Goal: Communication & Community: Share content

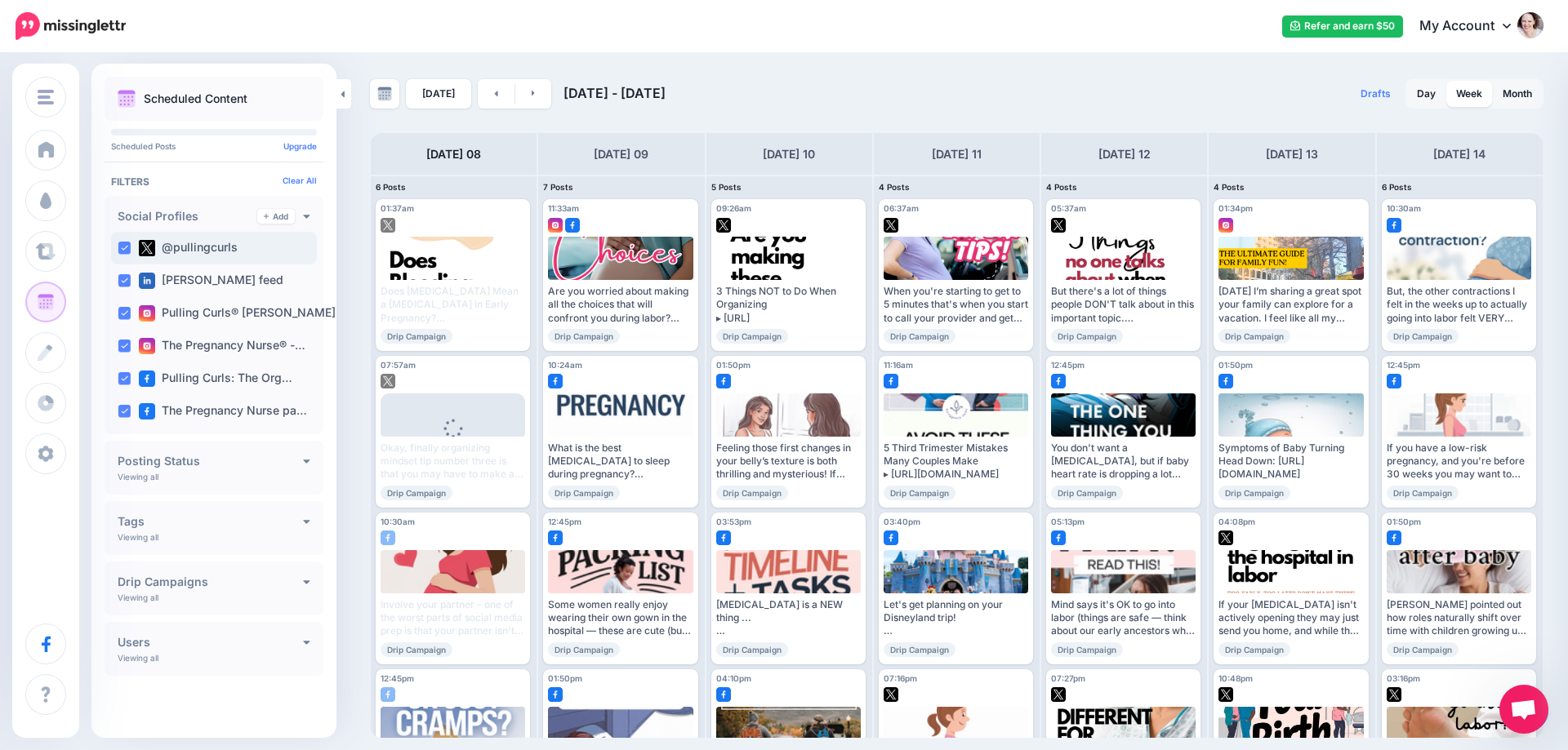
click at [122, 244] on ins at bounding box center [124, 247] width 13 height 13
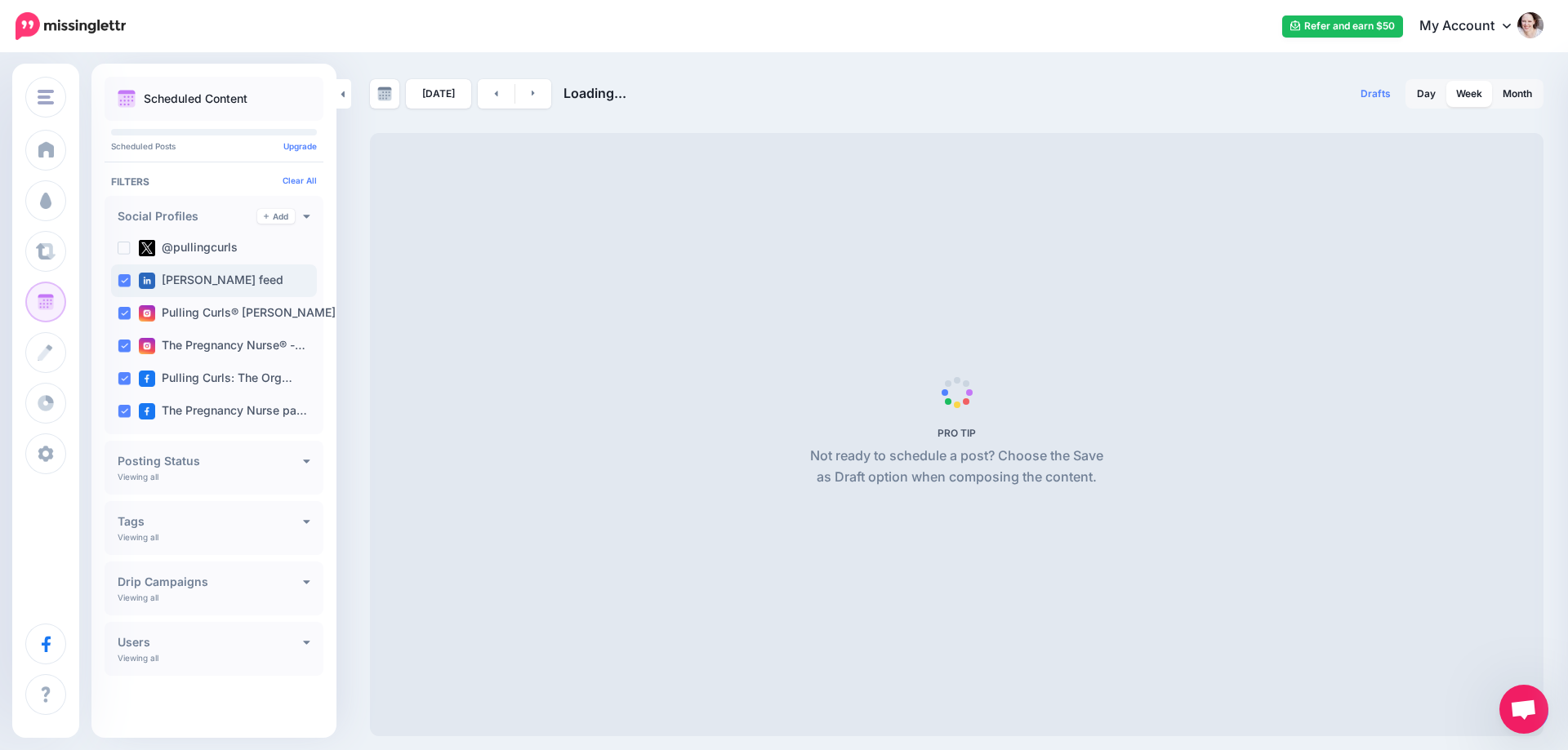
click at [122, 284] on ins at bounding box center [124, 280] width 13 height 13
click at [119, 303] on div "Pulling Curls® [PERSON_NAME] …" at bounding box center [213, 314] width 205 height 33
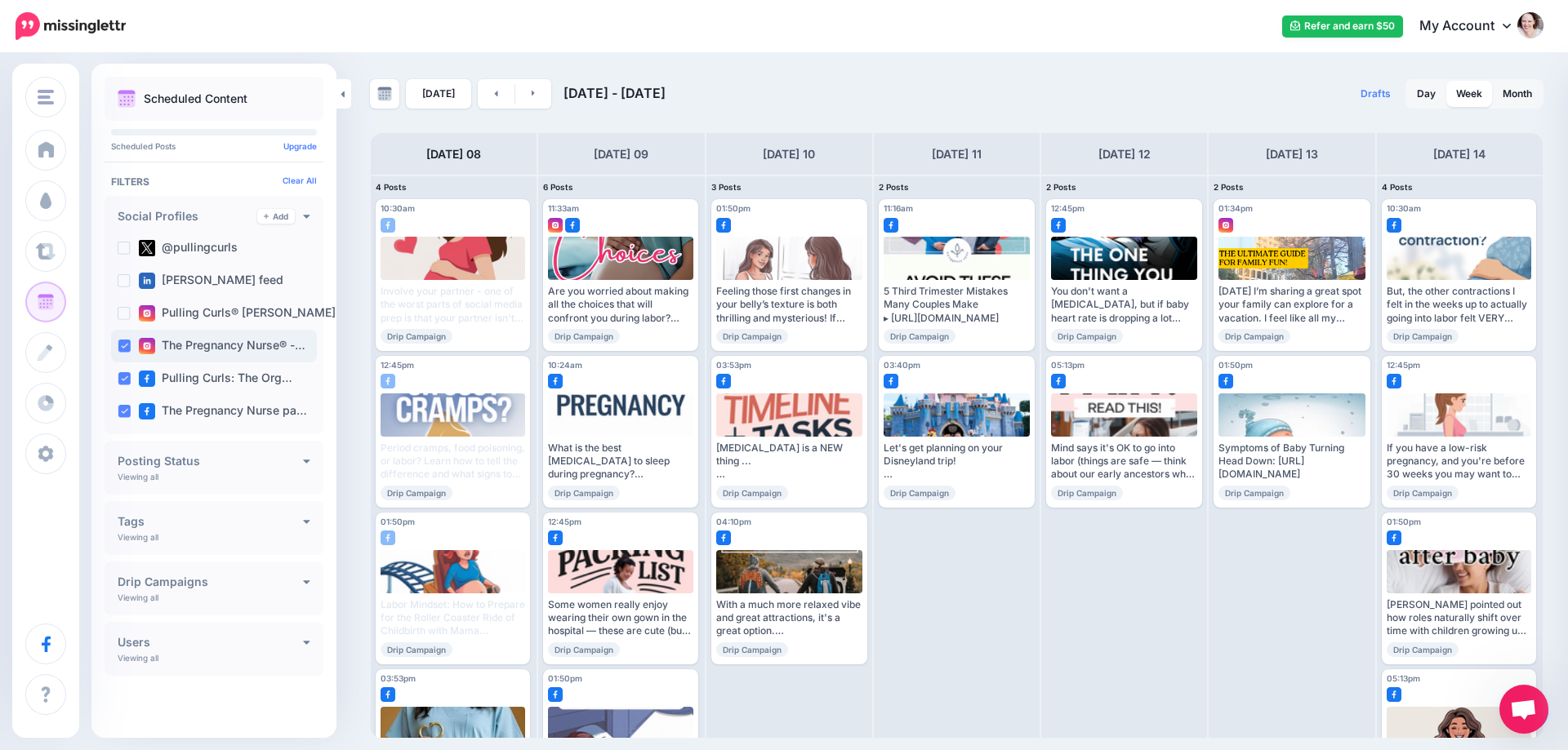
click at [125, 349] on ins at bounding box center [124, 345] width 13 height 13
click at [119, 378] on ins at bounding box center [124, 378] width 13 height 13
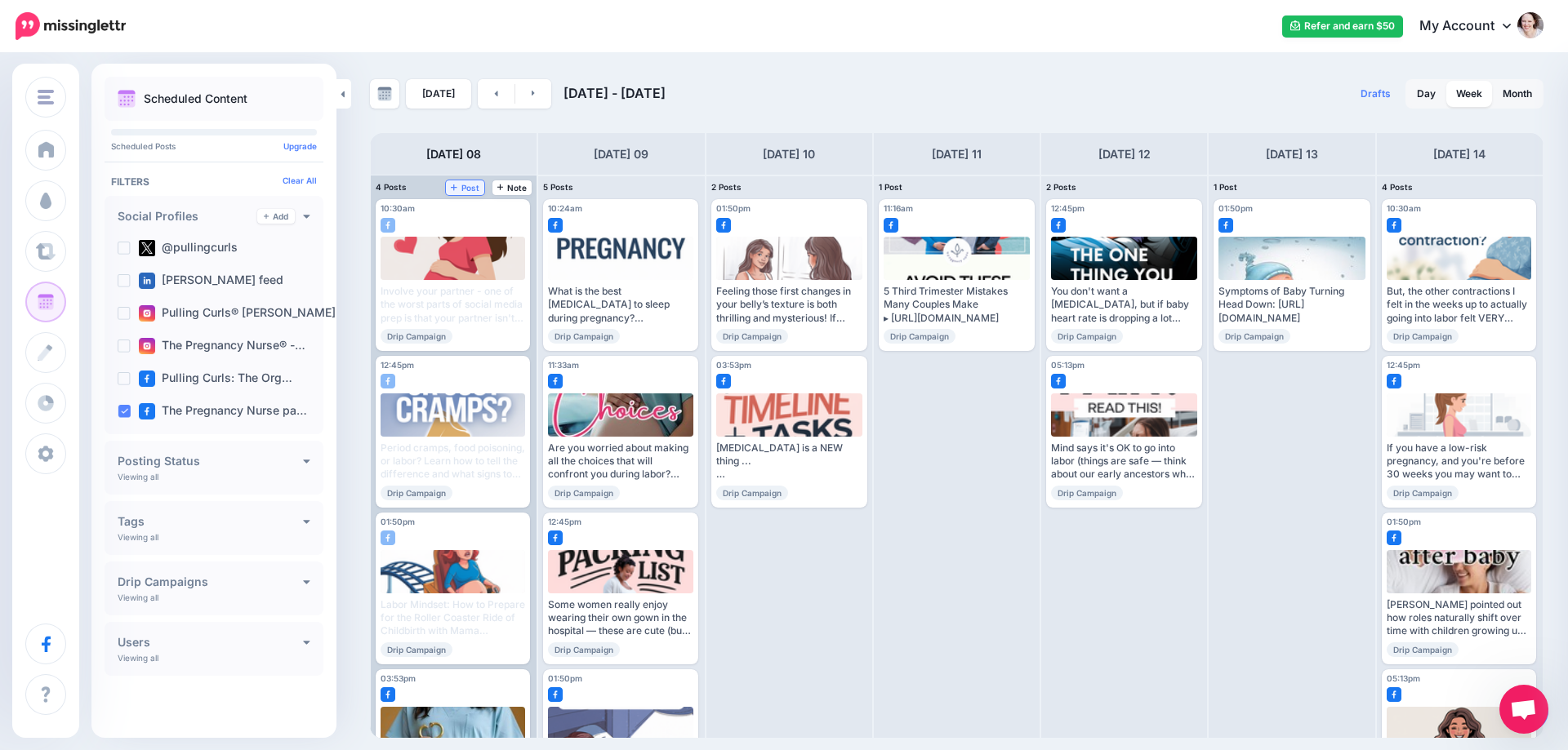
click at [460, 186] on span "Post" at bounding box center [464, 187] width 28 height 8
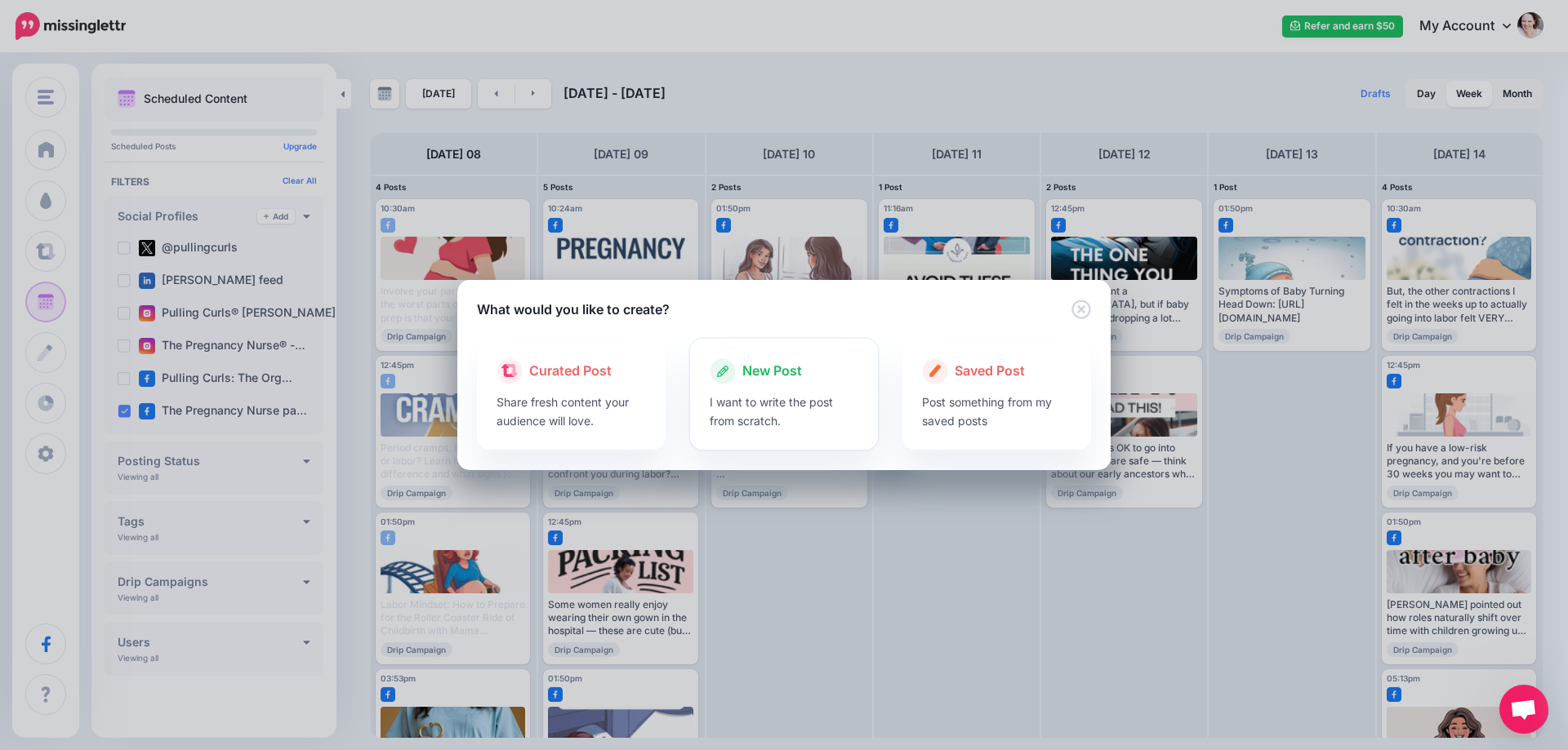
click at [775, 369] on span "New Post" at bounding box center [771, 371] width 59 height 21
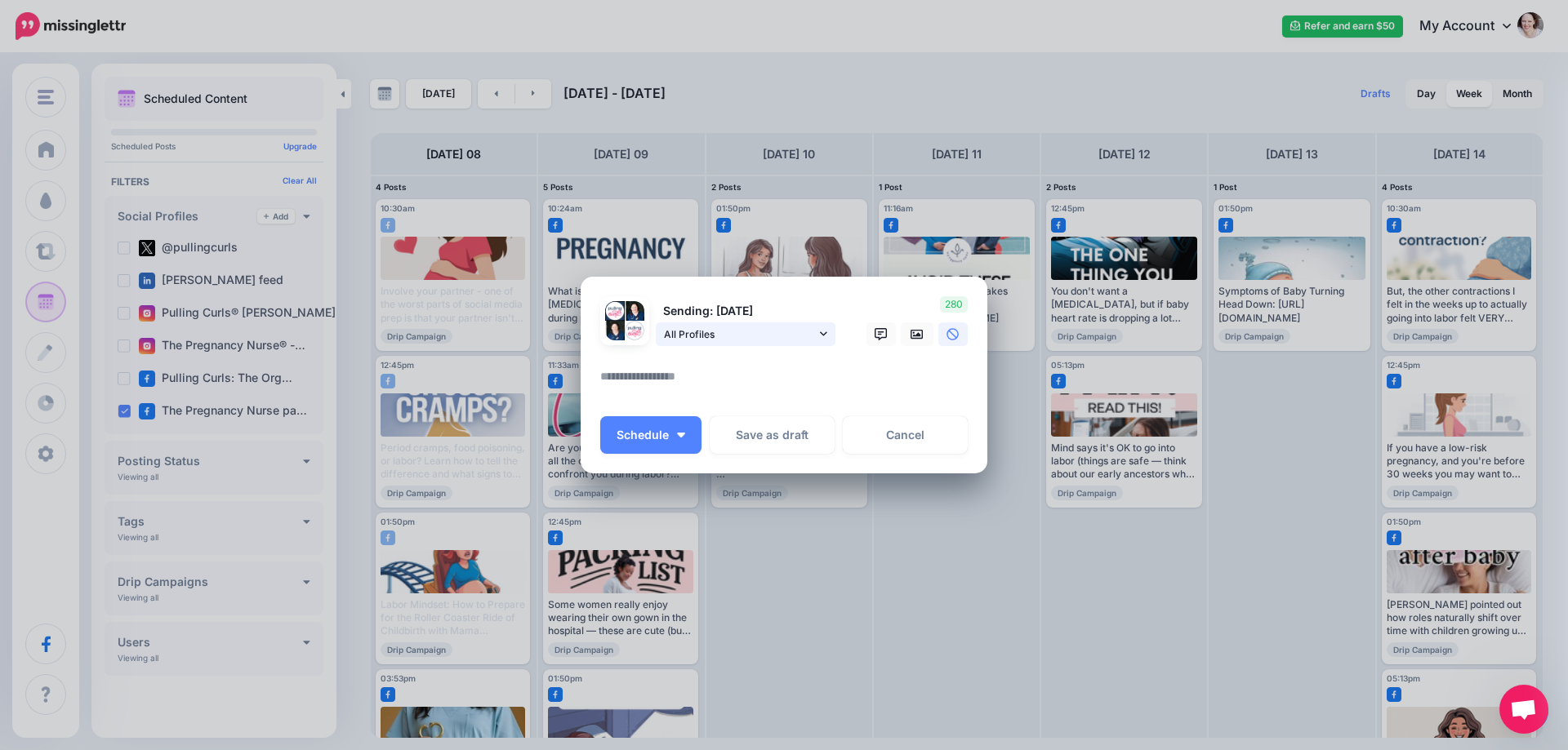
click at [756, 339] on span "All Profiles" at bounding box center [739, 334] width 152 height 17
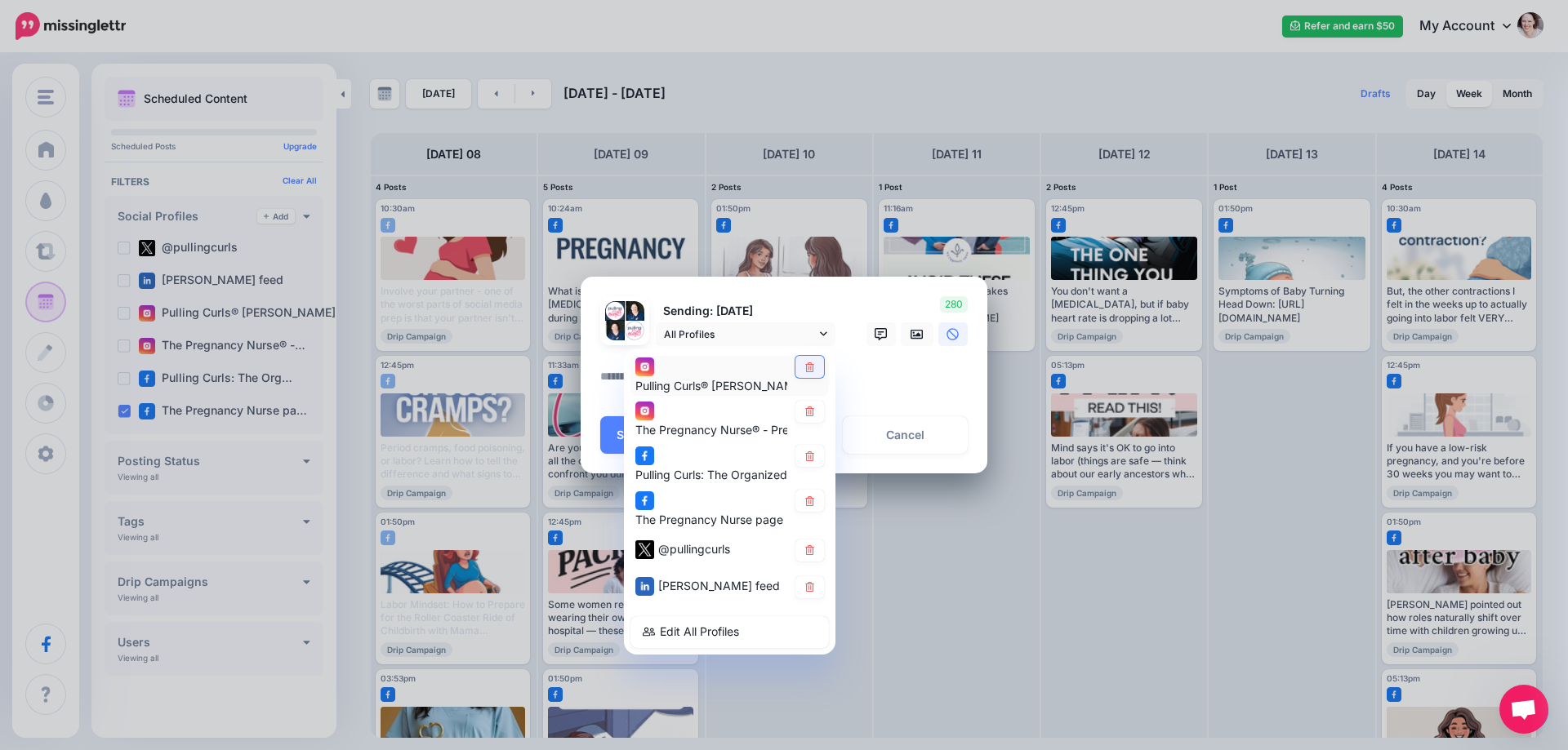
click at [805, 371] on icon at bounding box center [810, 366] width 12 height 9
click at [799, 423] on div "The Pregnancy Nurse® - Prenatal Educator account" at bounding box center [729, 420] width 188 height 40
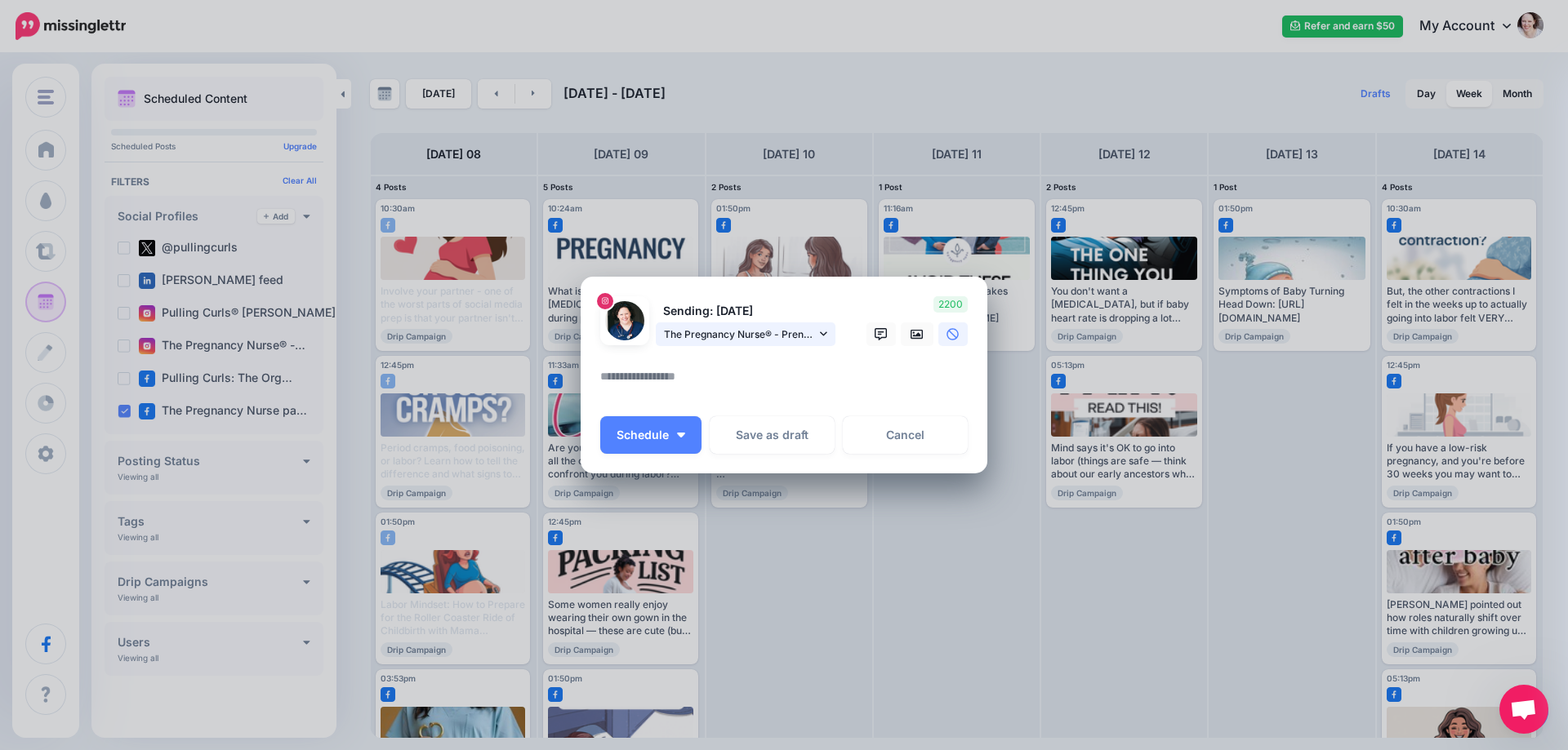
click at [781, 339] on span "The Pregnancy Nurse® - Prenatal Educator account" at bounding box center [739, 334] width 152 height 17
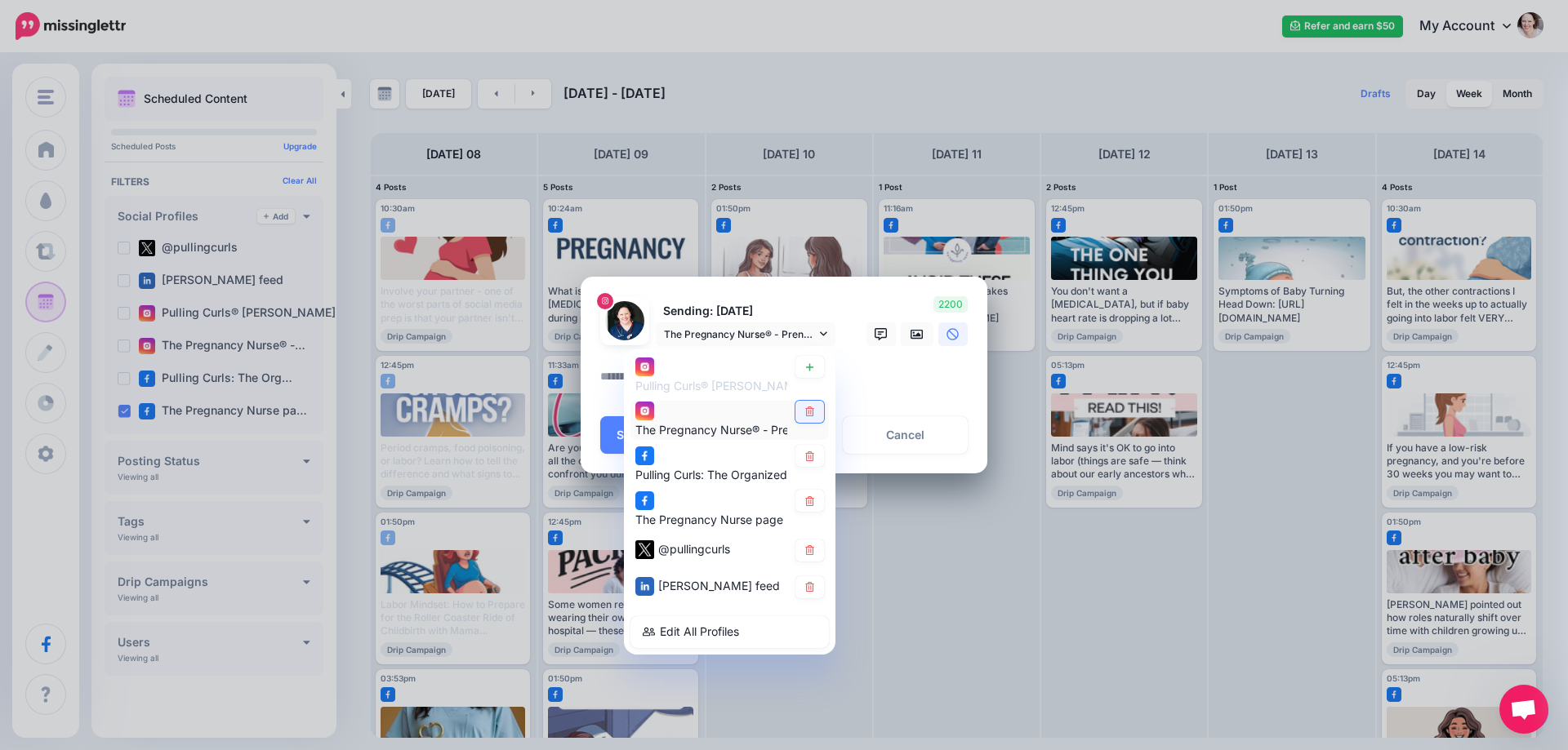
click at [815, 415] on icon at bounding box center [810, 411] width 12 height 9
click at [812, 500] on icon at bounding box center [810, 500] width 12 height 9
click at [811, 559] on link at bounding box center [809, 551] width 28 height 22
click at [816, 598] on div "[PERSON_NAME] feed" at bounding box center [729, 587] width 199 height 32
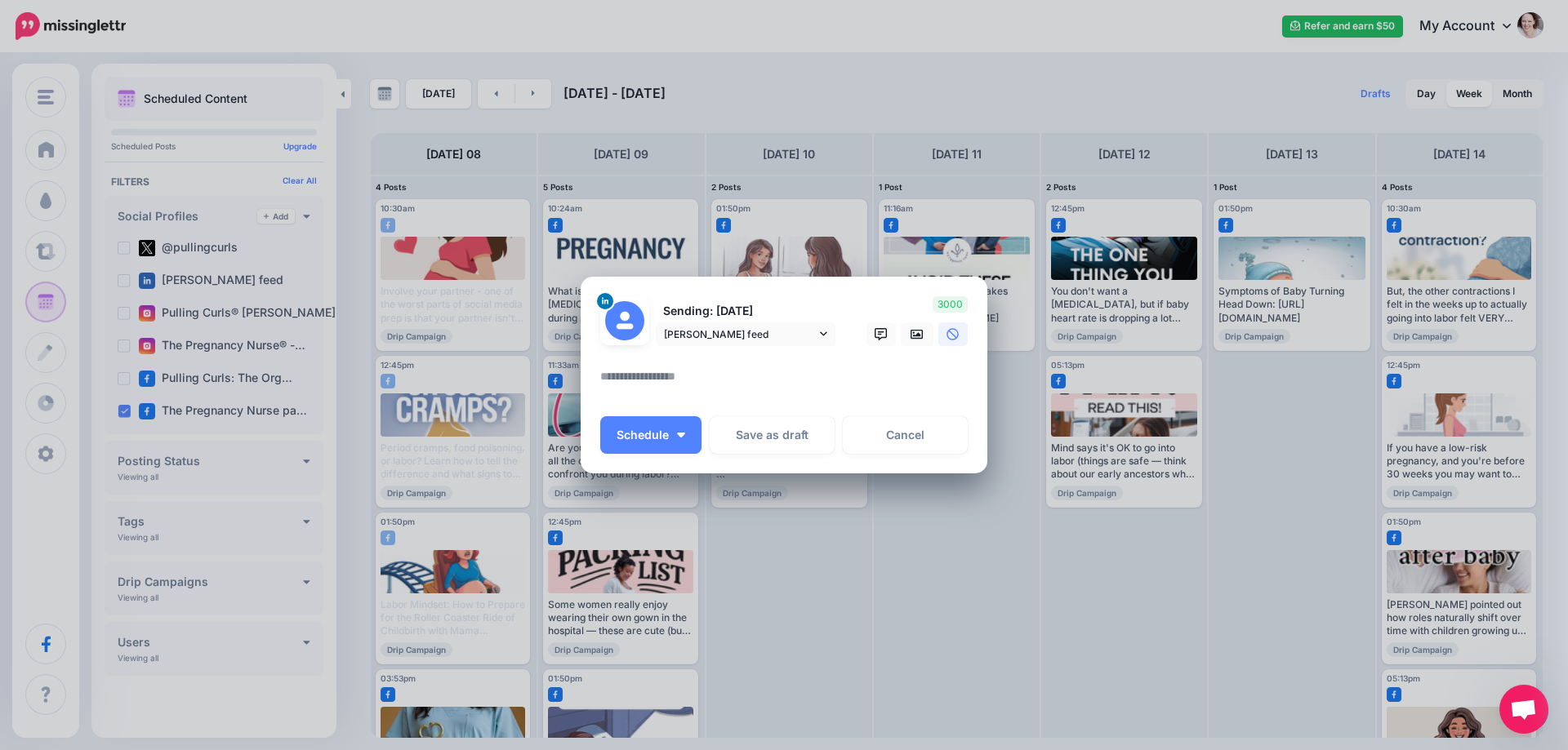
click at [642, 363] on div at bounding box center [783, 357] width 367 height 21
click at [649, 382] on textarea at bounding box center [787, 382] width 376 height 32
click at [768, 326] on span "[PERSON_NAME] feed" at bounding box center [739, 334] width 152 height 17
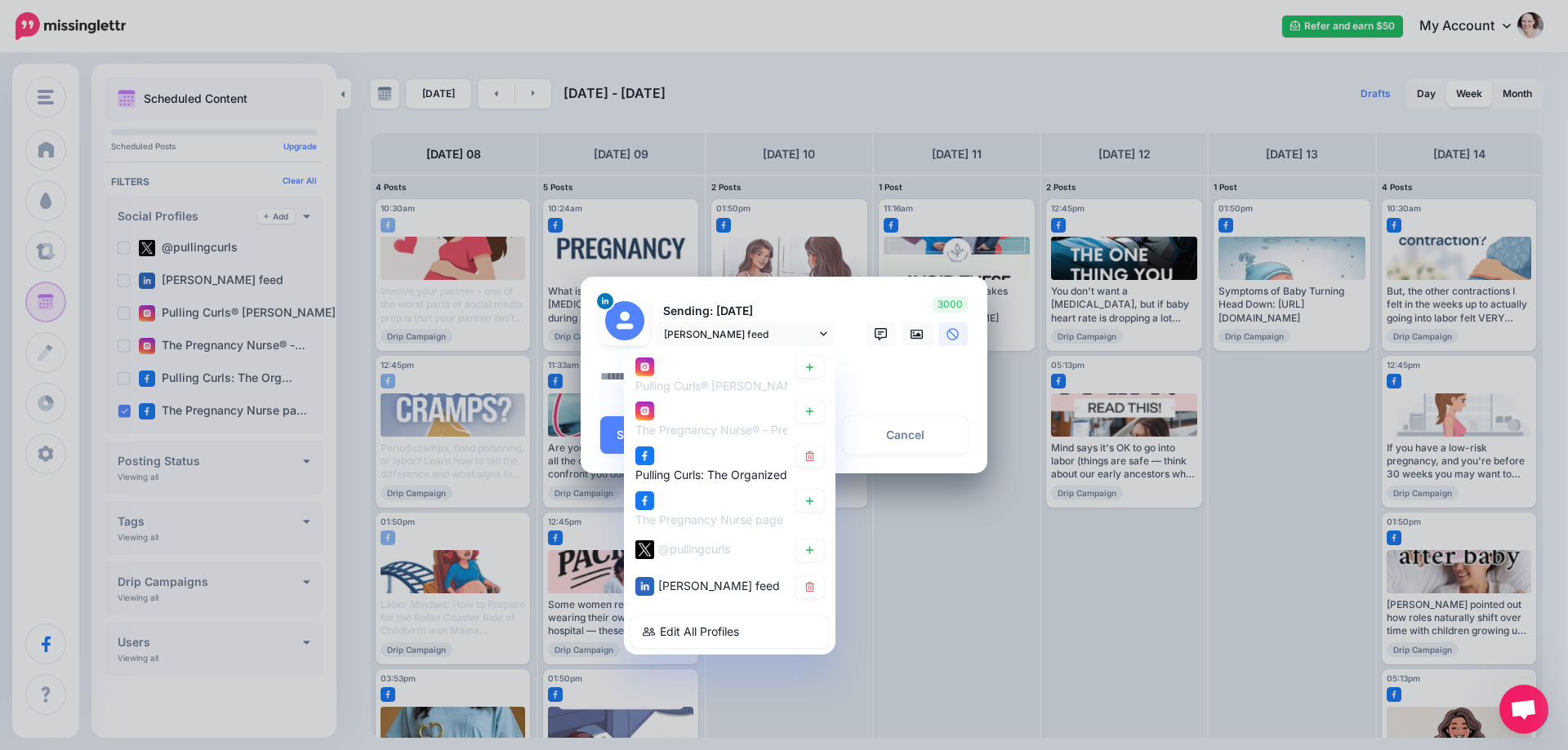
click at [804, 448] on link at bounding box center [809, 456] width 28 height 22
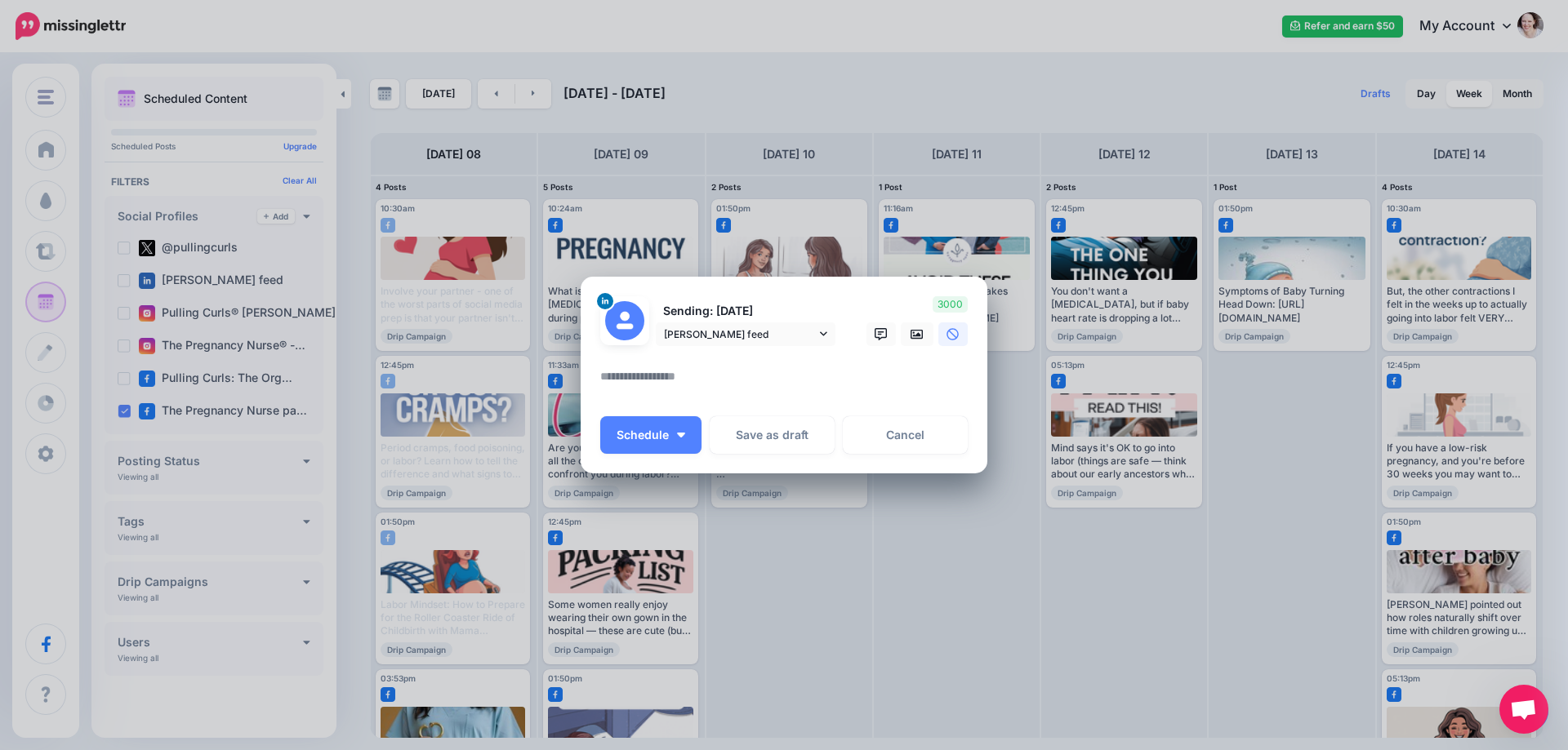
drag, startPoint x: 737, startPoint y: 294, endPoint x: 735, endPoint y: 313, distance: 19.1
click at [737, 295] on div "Loading Sending: [DATE] [PERSON_NAME] feed" at bounding box center [783, 375] width 407 height 197
click at [731, 339] on span "[PERSON_NAME] feed" at bounding box center [739, 334] width 152 height 17
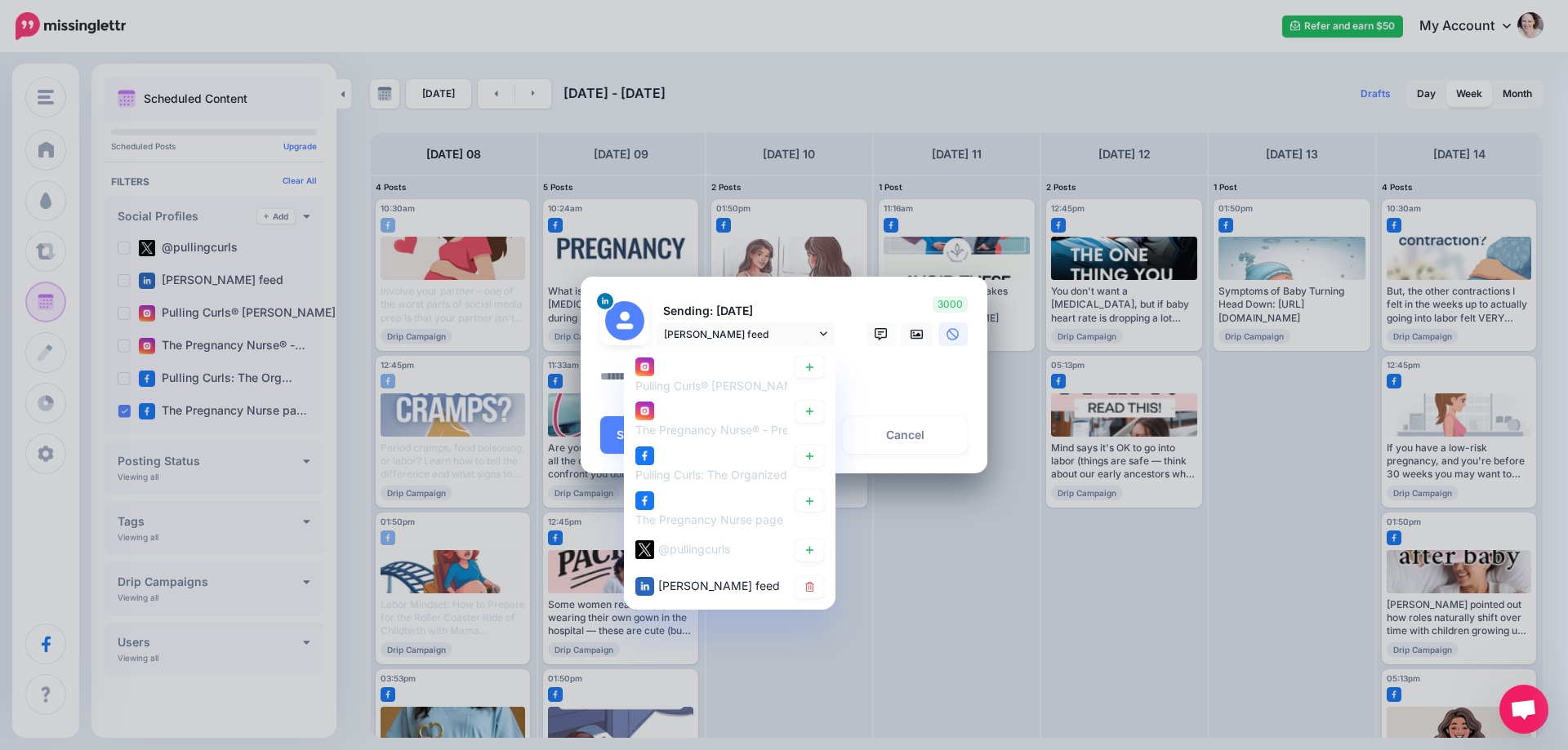
click at [805, 501] on icon at bounding box center [810, 500] width 12 height 9
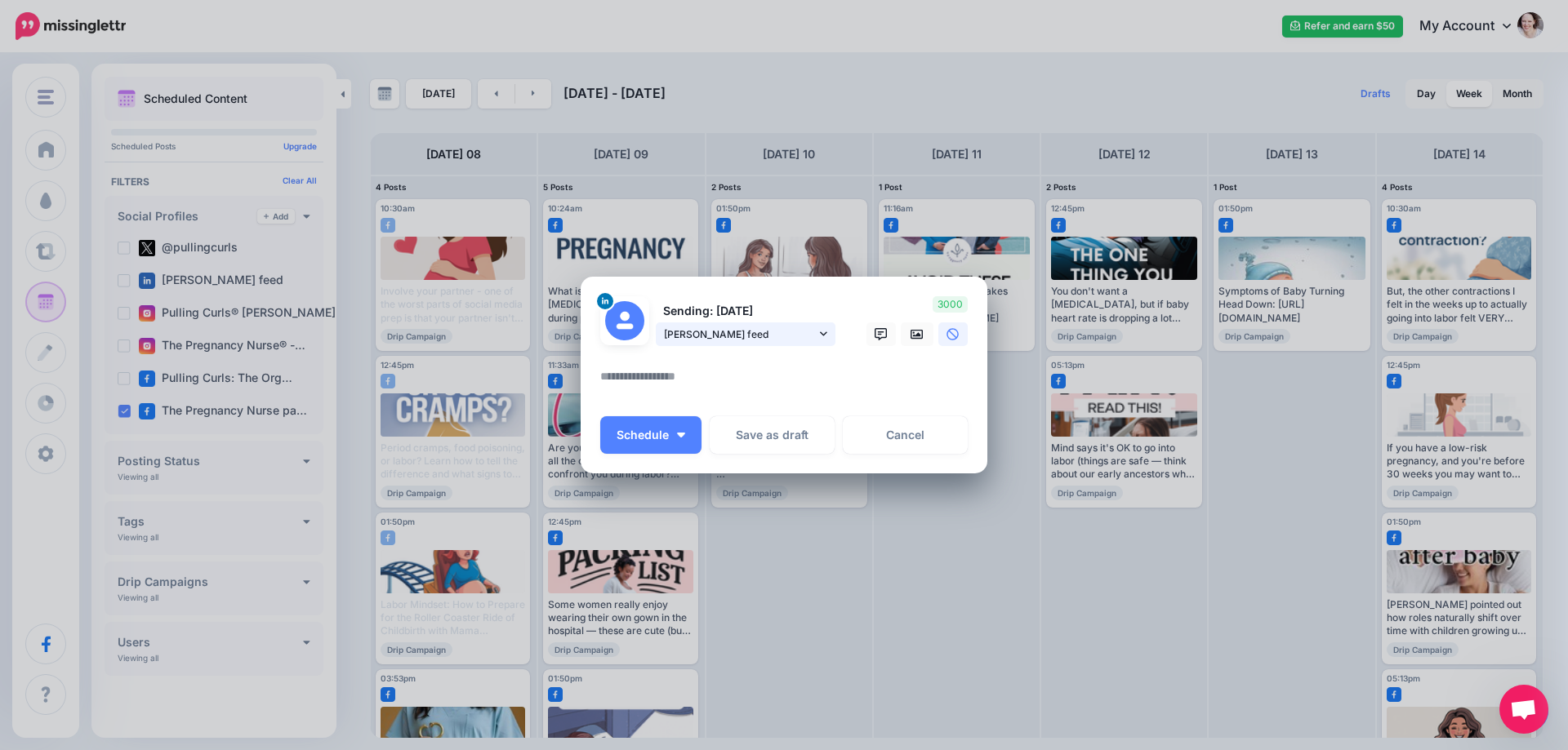
click at [774, 340] on span "[PERSON_NAME] feed" at bounding box center [739, 334] width 152 height 17
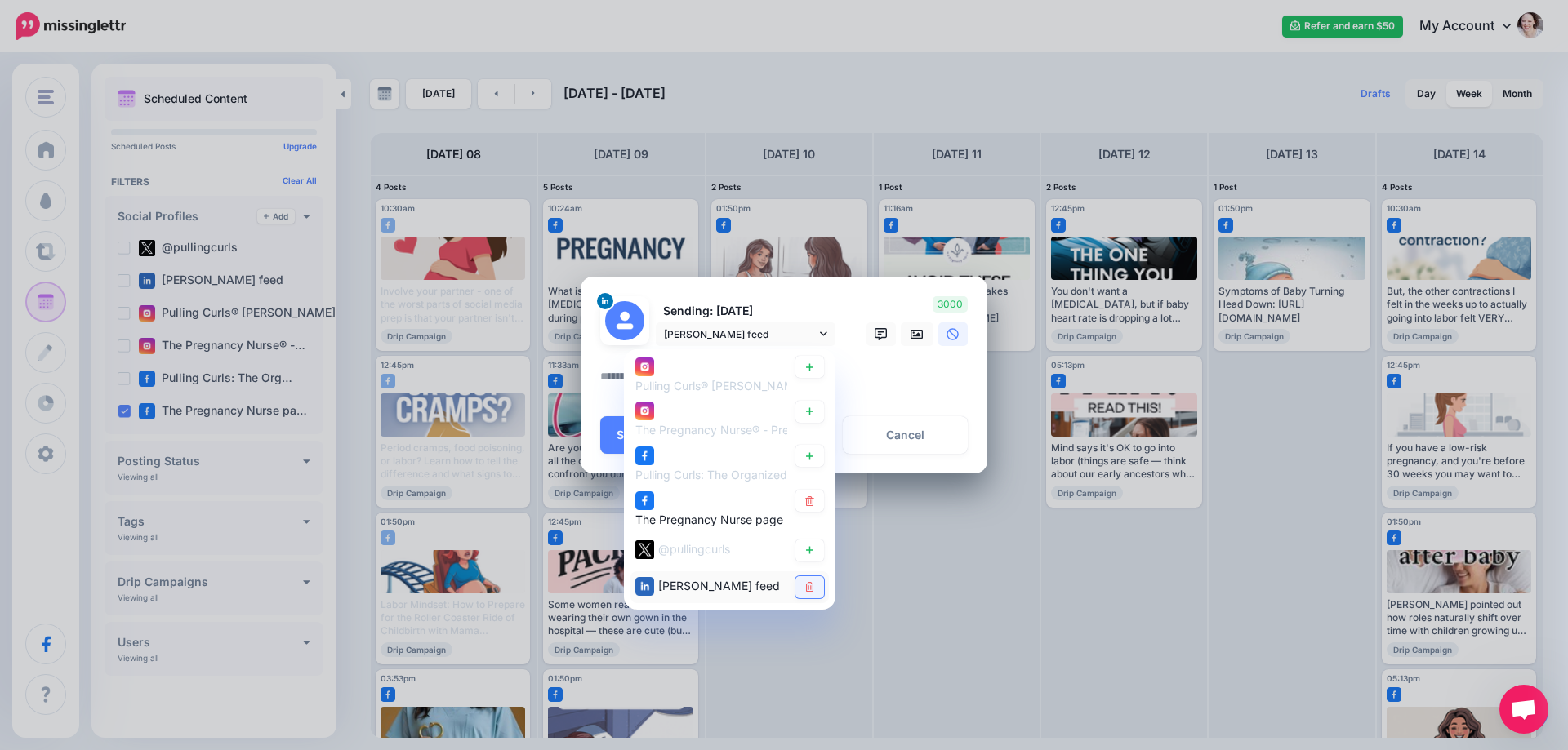
click at [819, 587] on link at bounding box center [809, 588] width 28 height 22
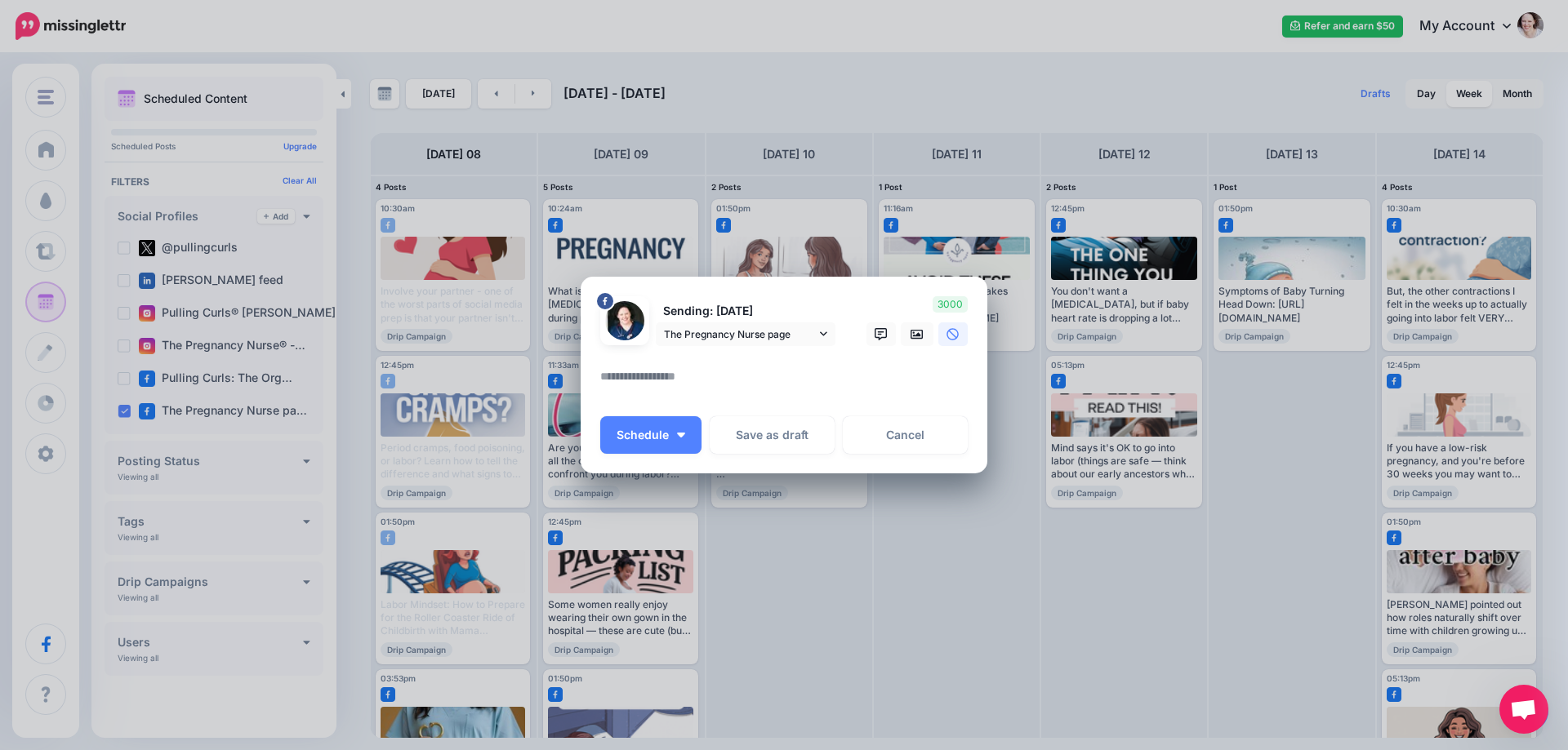
click at [666, 375] on textarea at bounding box center [787, 382] width 376 height 32
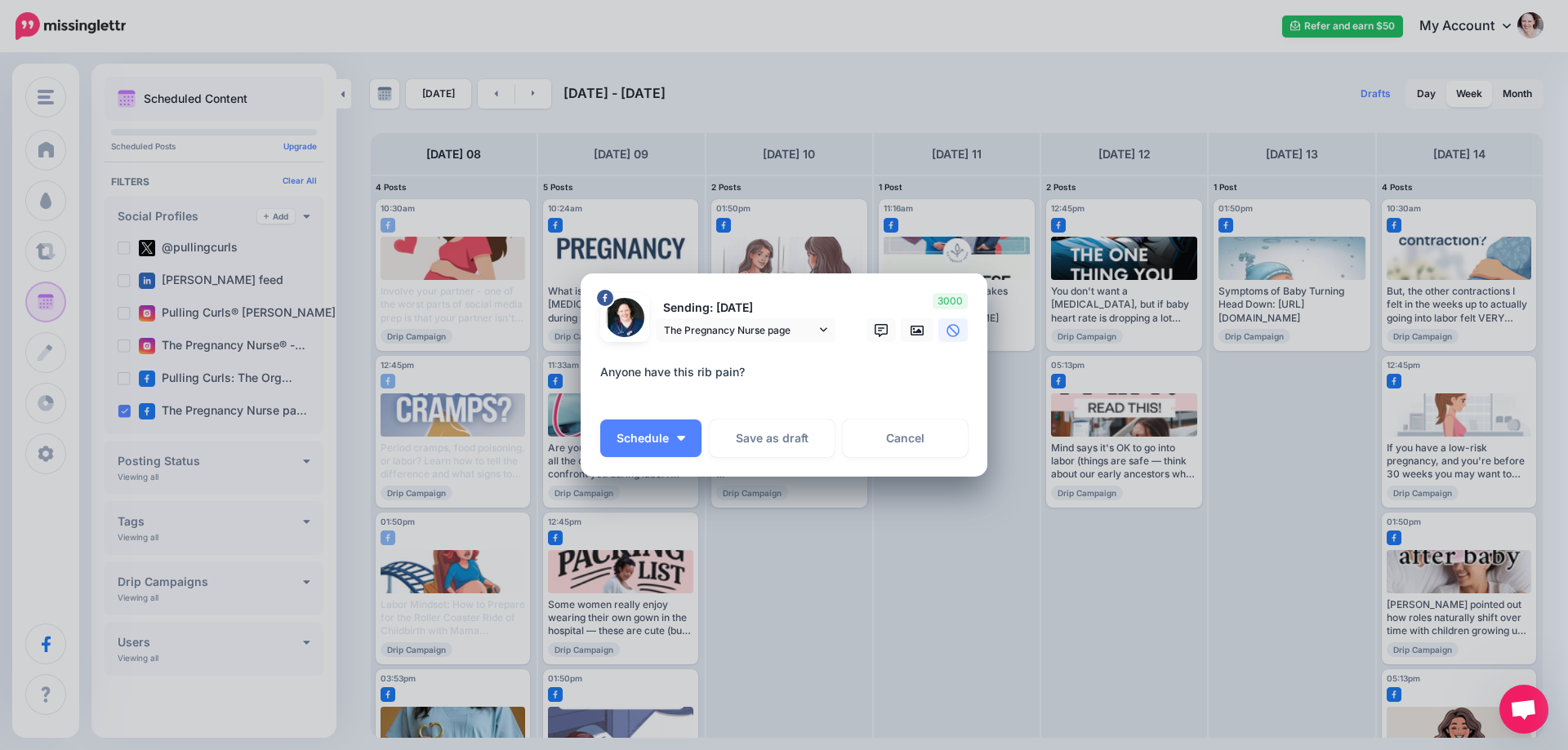
paste textarea "**********"
drag, startPoint x: 668, startPoint y: 370, endPoint x: 941, endPoint y: 370, distance: 273.0
click at [941, 370] on textarea "**********" at bounding box center [787, 382] width 376 height 40
paste textarea "**********"
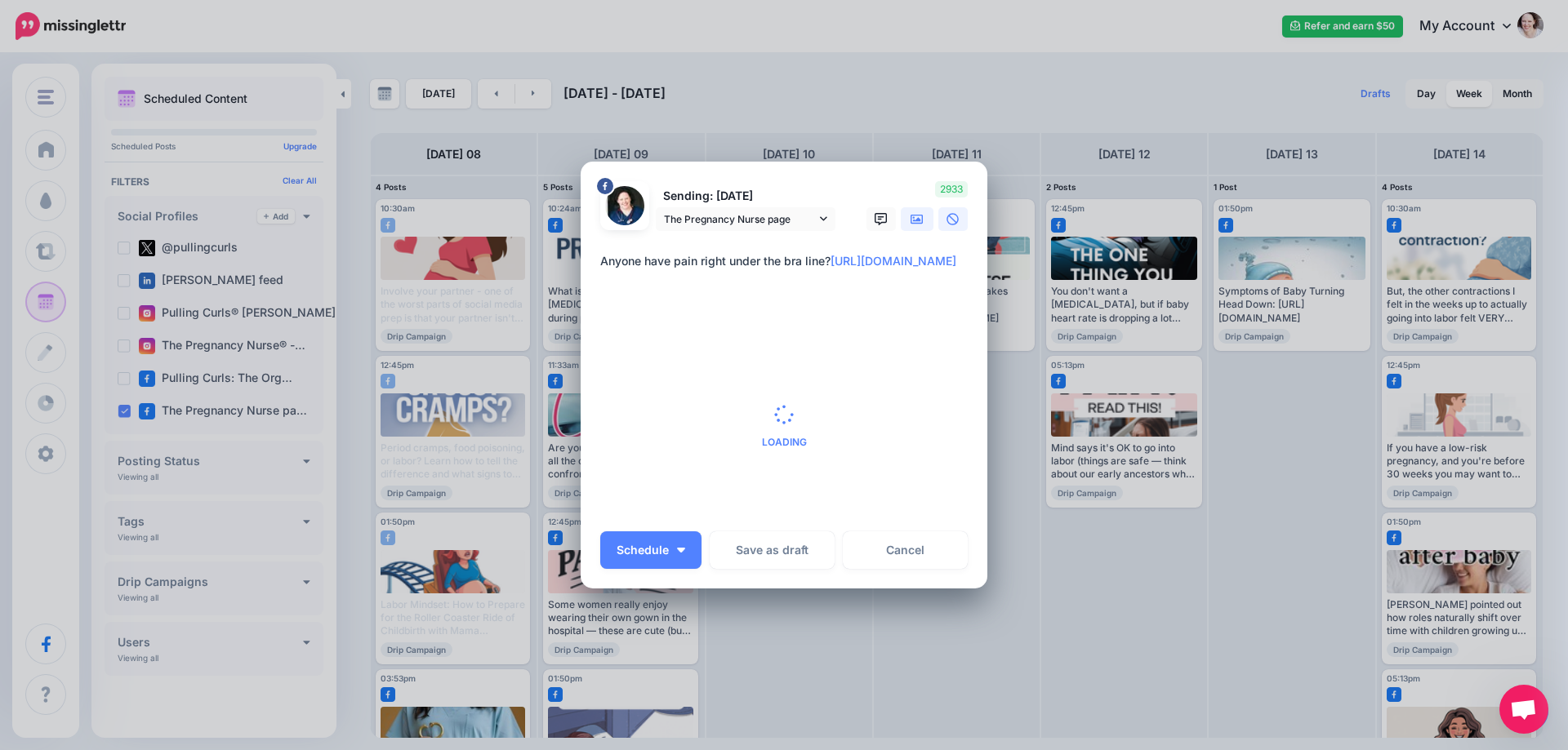
type textarea "**********"
click at [914, 227] on link at bounding box center [917, 219] width 33 height 24
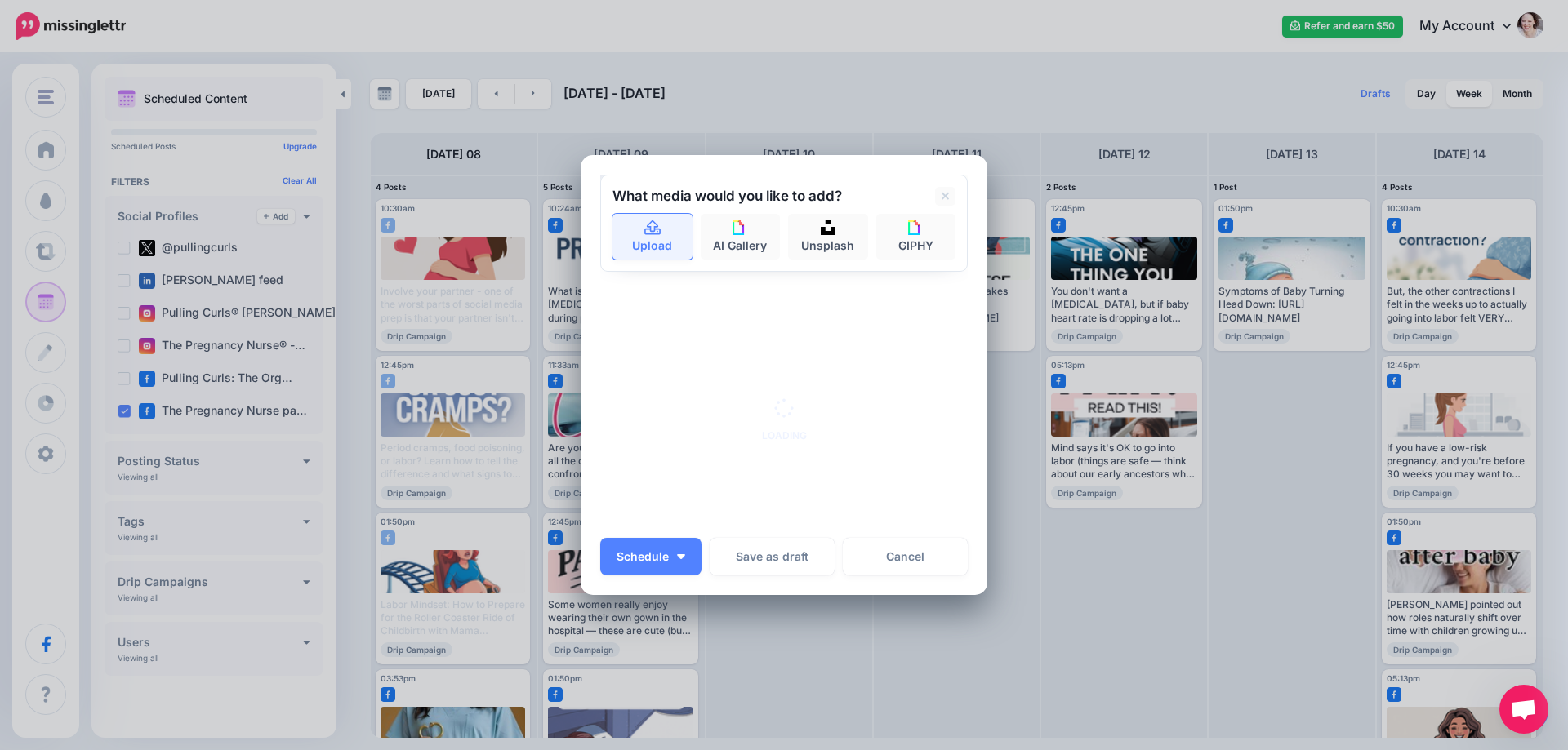
click at [644, 223] on icon at bounding box center [653, 228] width 19 height 15
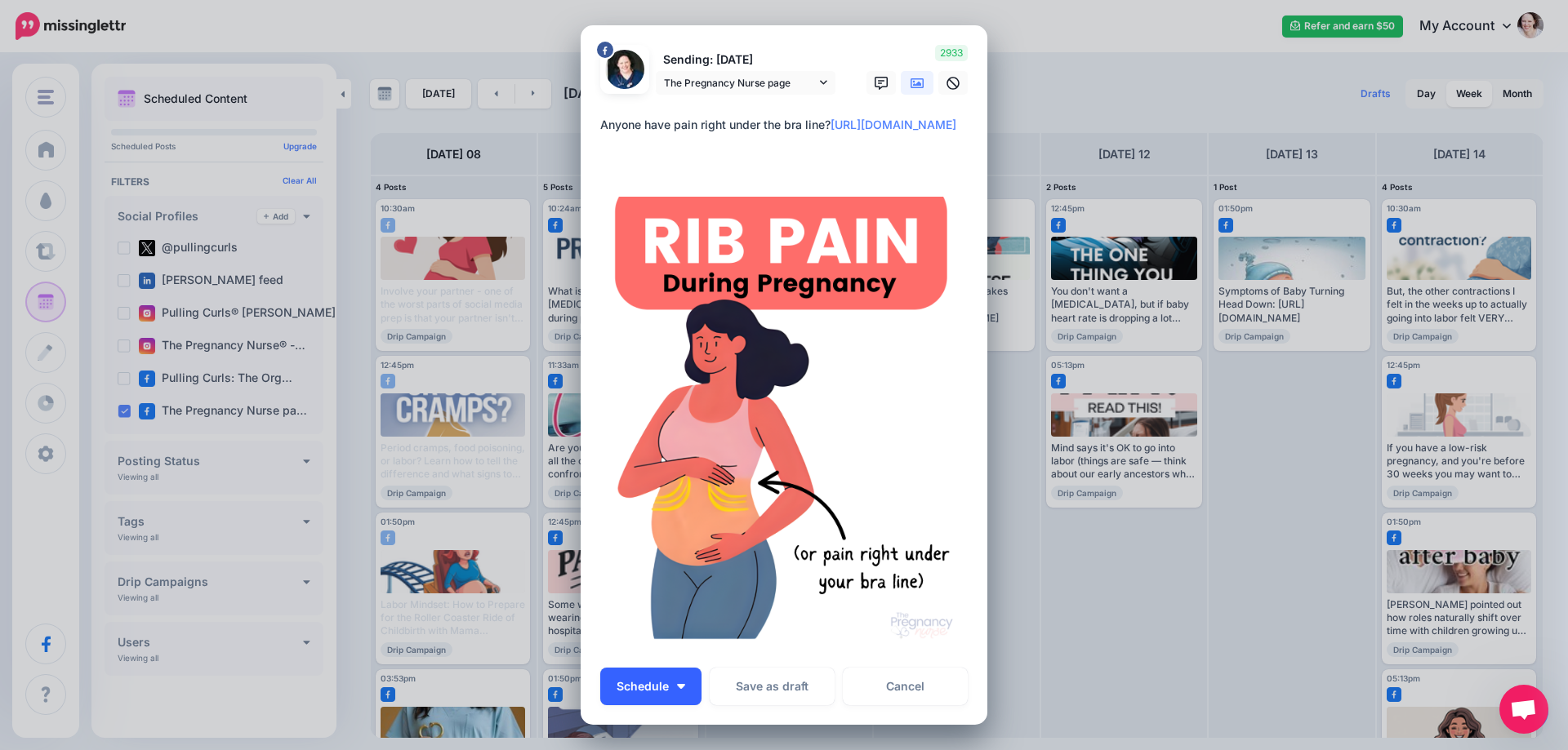
click at [673, 679] on button "Schedule" at bounding box center [651, 686] width 101 height 38
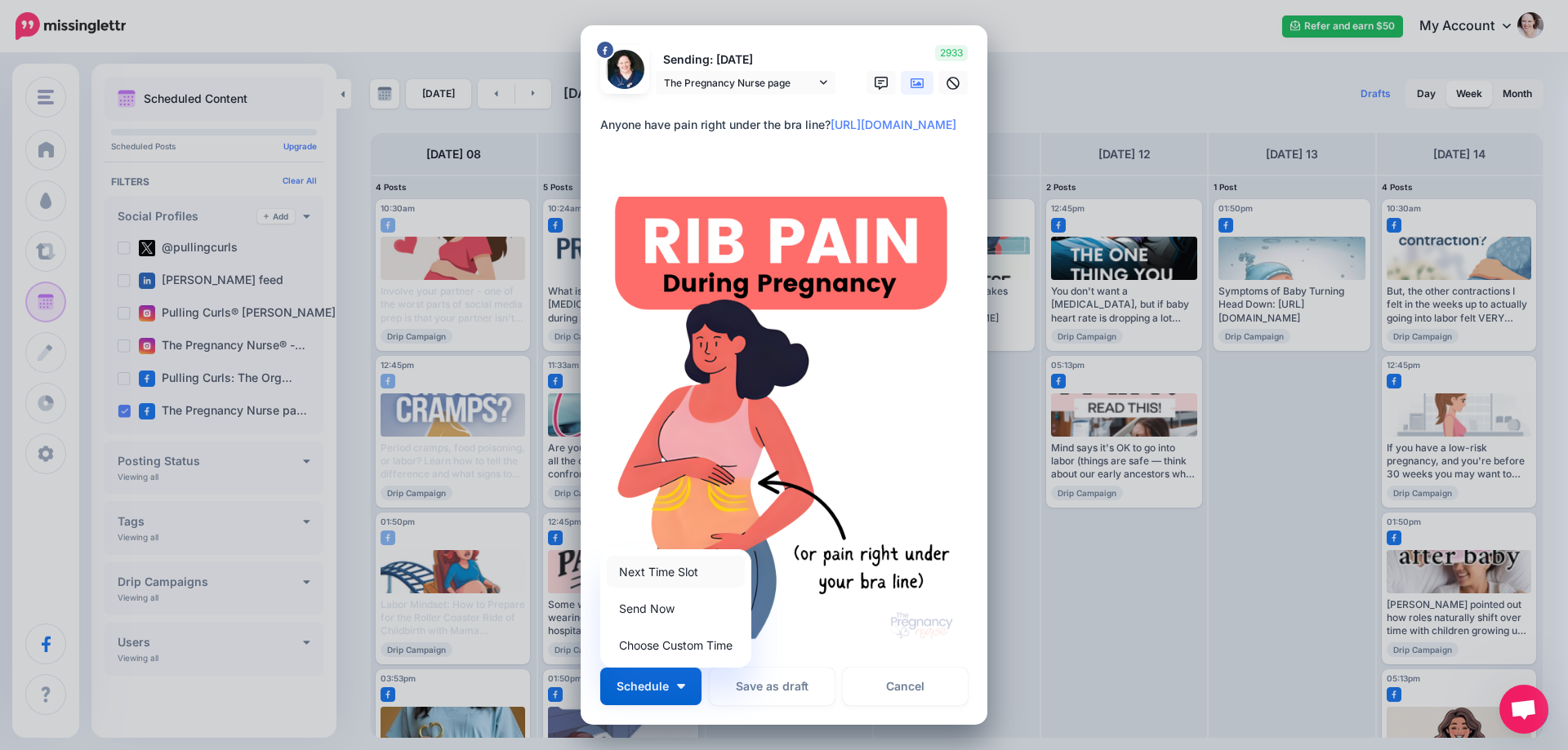
click at [649, 569] on link "Next Time Slot" at bounding box center [676, 571] width 138 height 32
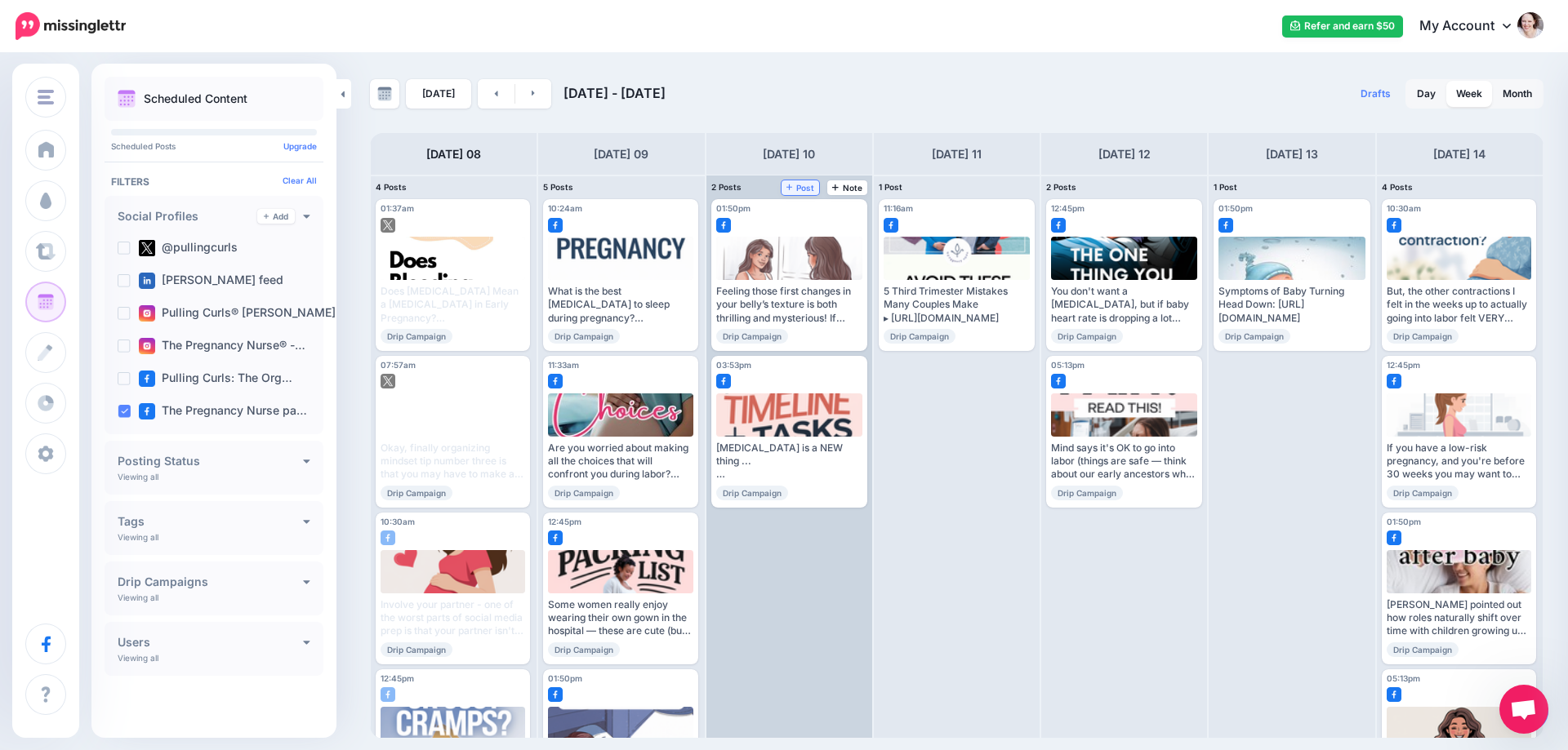
click at [799, 190] on span "Post" at bounding box center [800, 187] width 28 height 8
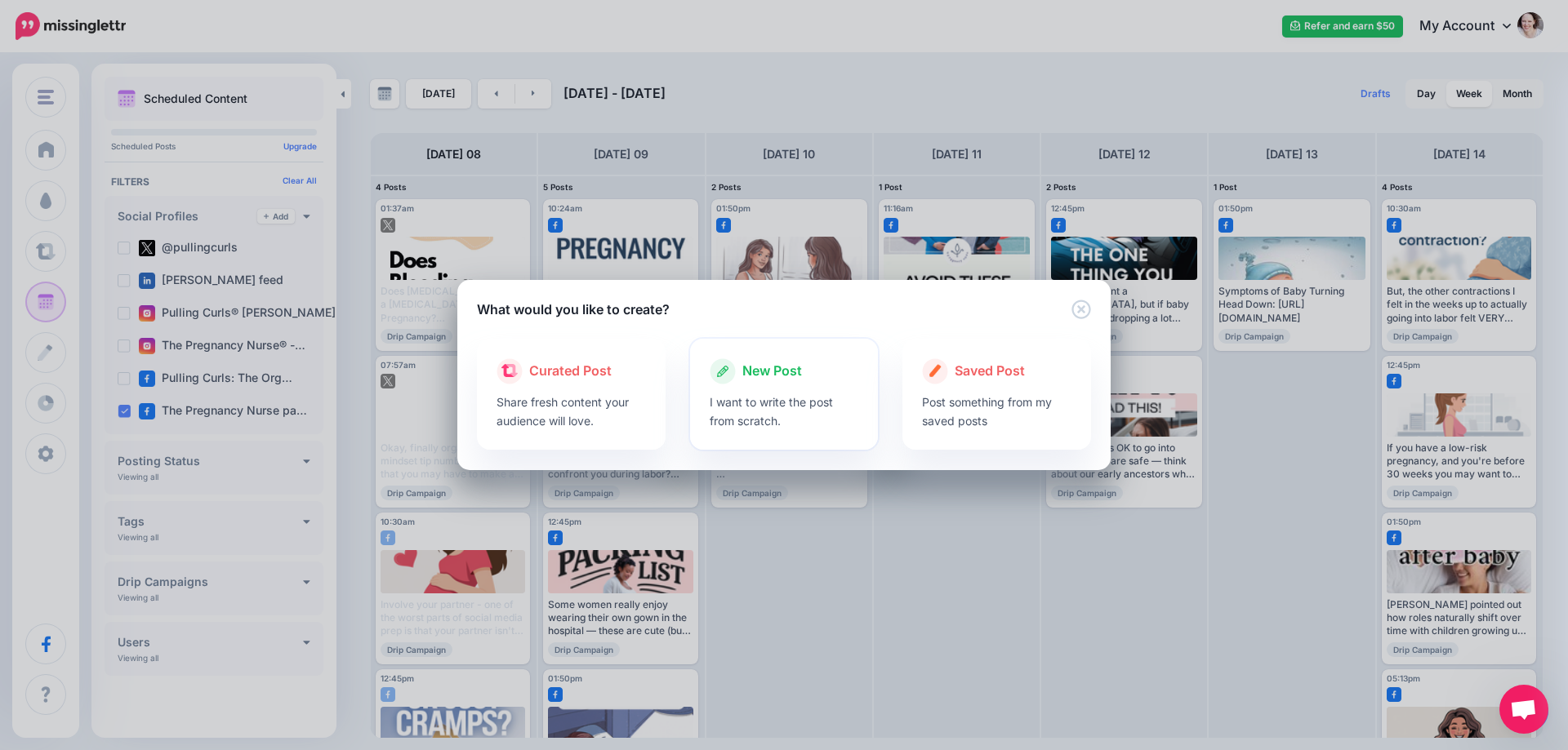
click at [779, 370] on span "New Post" at bounding box center [771, 371] width 59 height 21
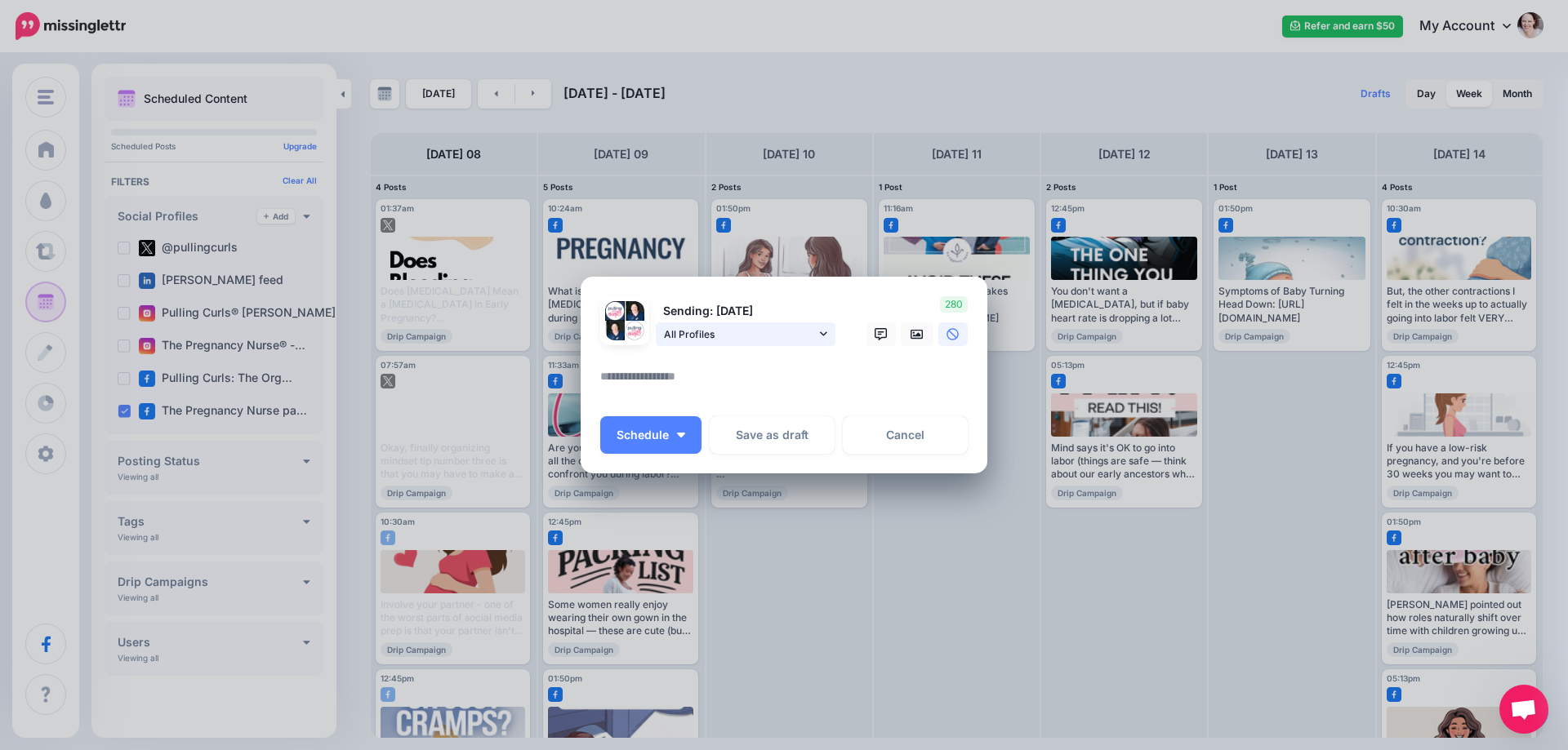
click at [700, 330] on span "All Profiles" at bounding box center [739, 334] width 152 height 17
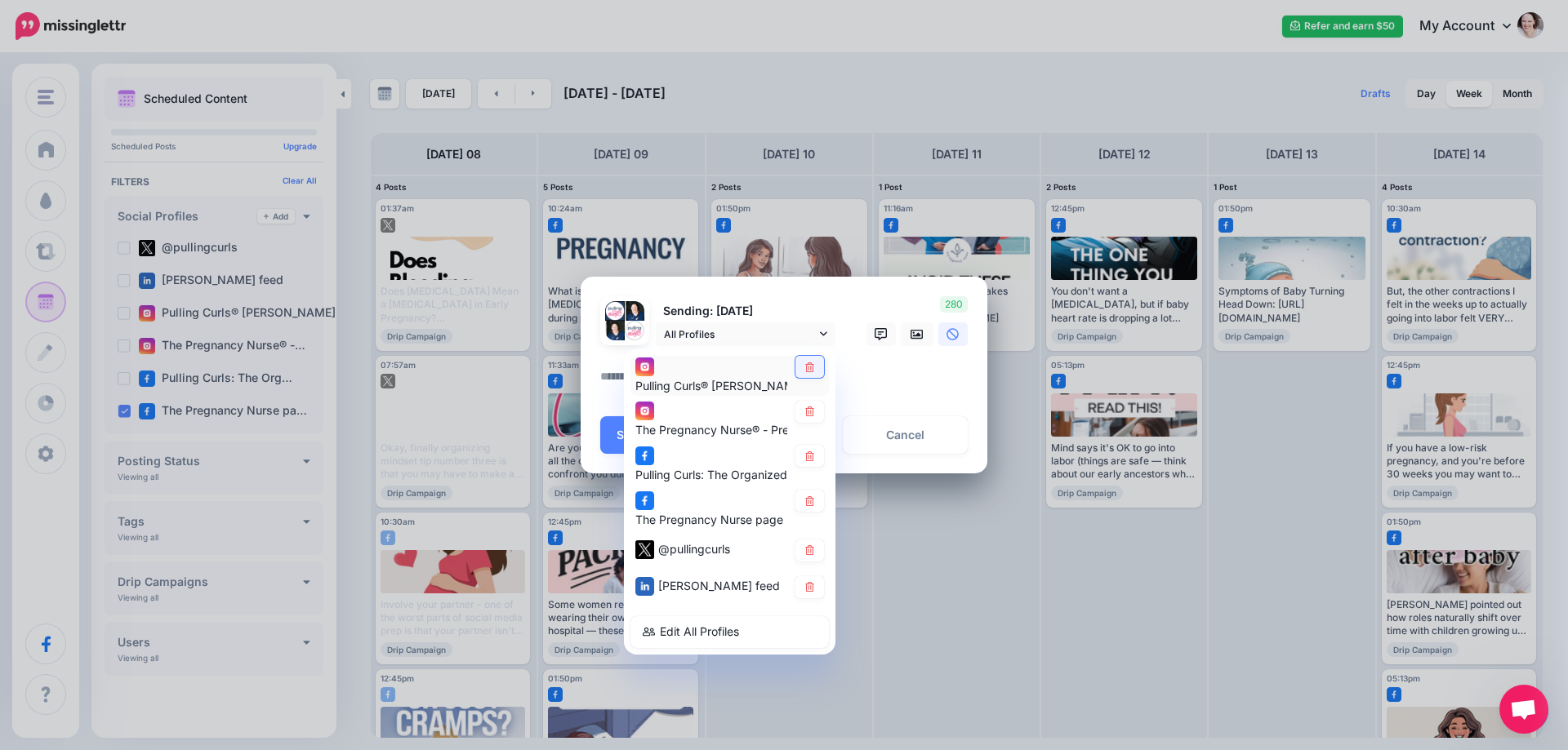
click at [809, 365] on icon at bounding box center [810, 366] width 12 height 9
click at [808, 415] on icon at bounding box center [810, 411] width 12 height 9
click at [811, 458] on icon at bounding box center [810, 455] width 9 height 9
click at [811, 548] on icon at bounding box center [810, 550] width 12 height 9
click at [806, 598] on div "[PERSON_NAME] feed" at bounding box center [729, 587] width 199 height 32
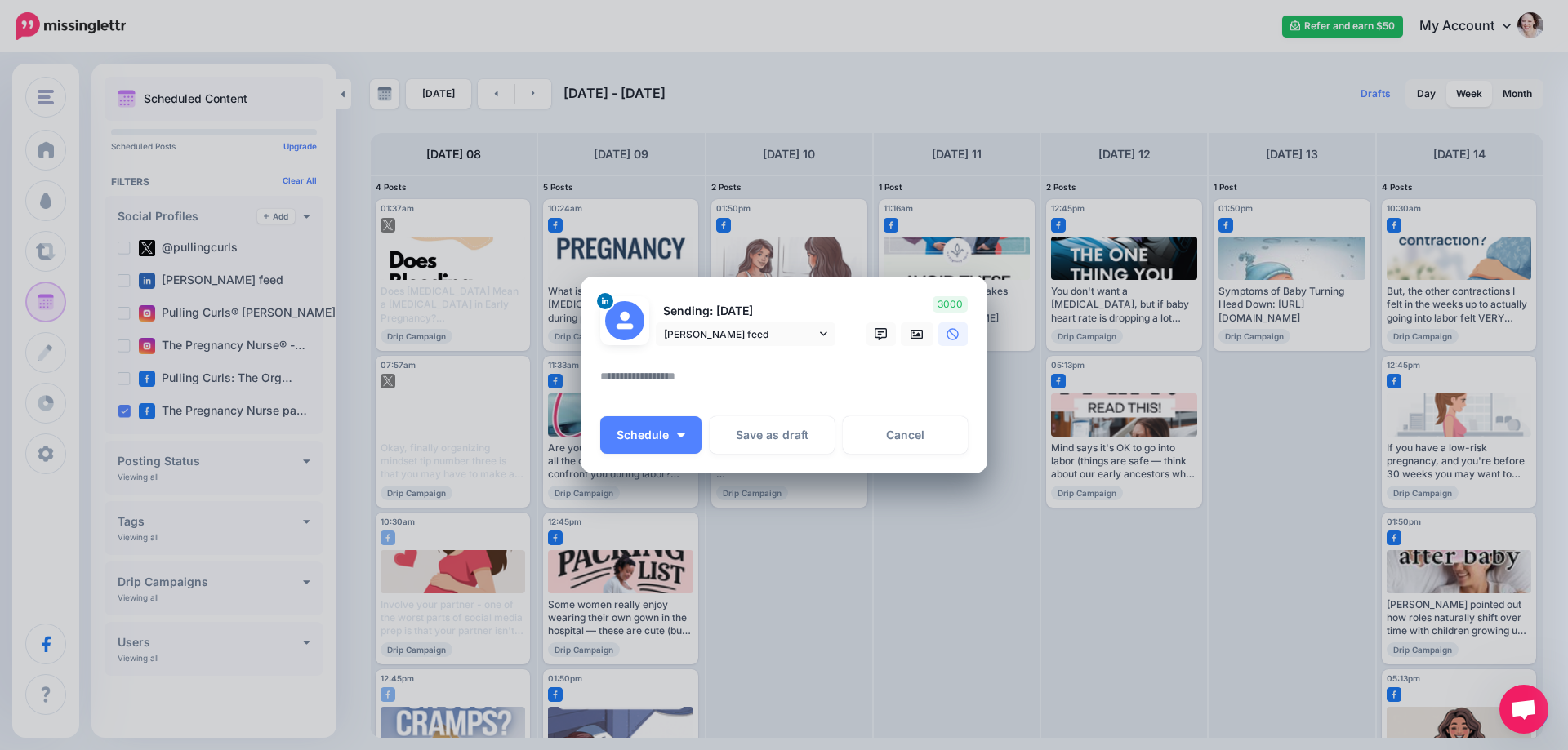
click at [677, 387] on textarea at bounding box center [787, 382] width 376 height 32
click at [758, 337] on span "[PERSON_NAME] feed" at bounding box center [739, 334] width 152 height 17
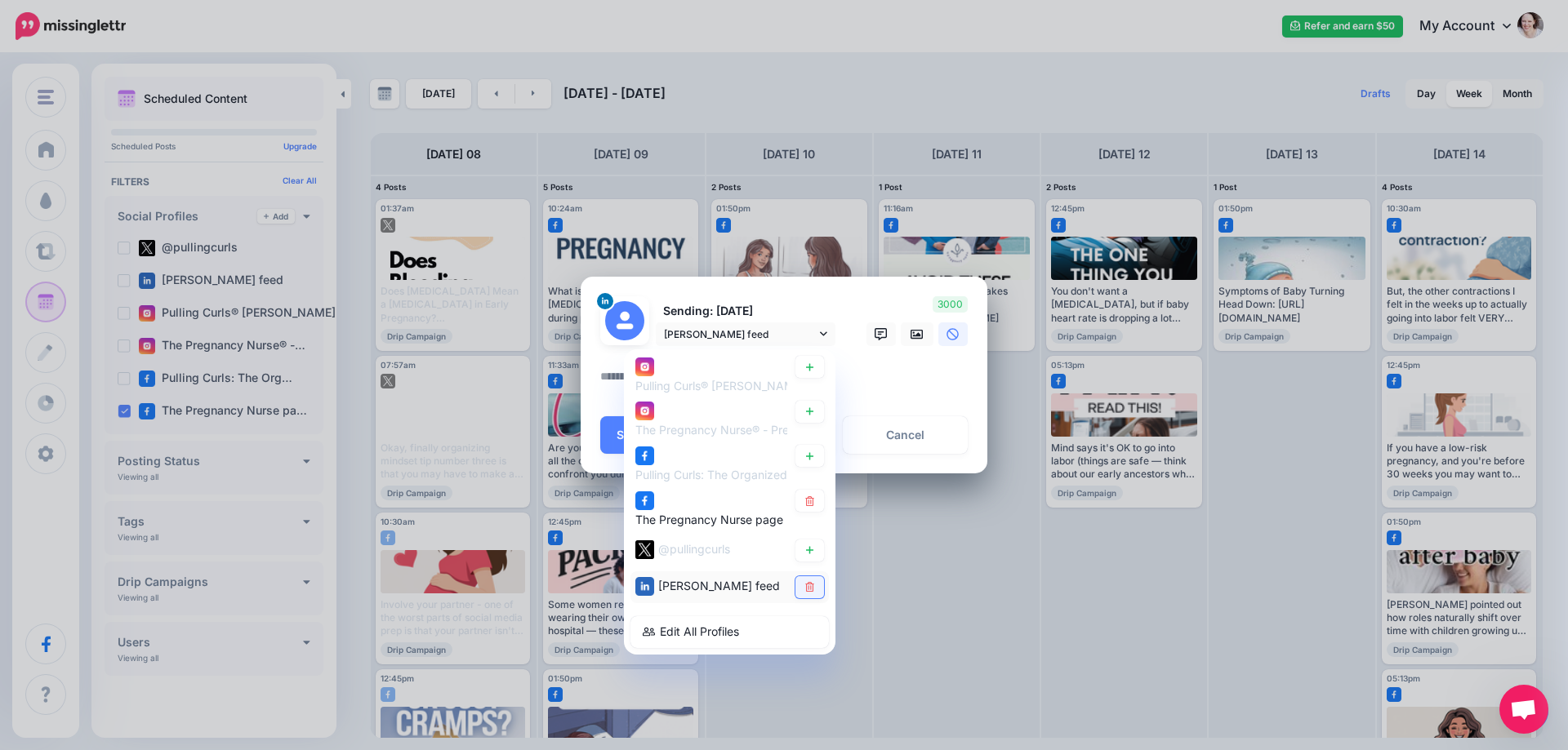
click at [800, 587] on link at bounding box center [809, 588] width 28 height 22
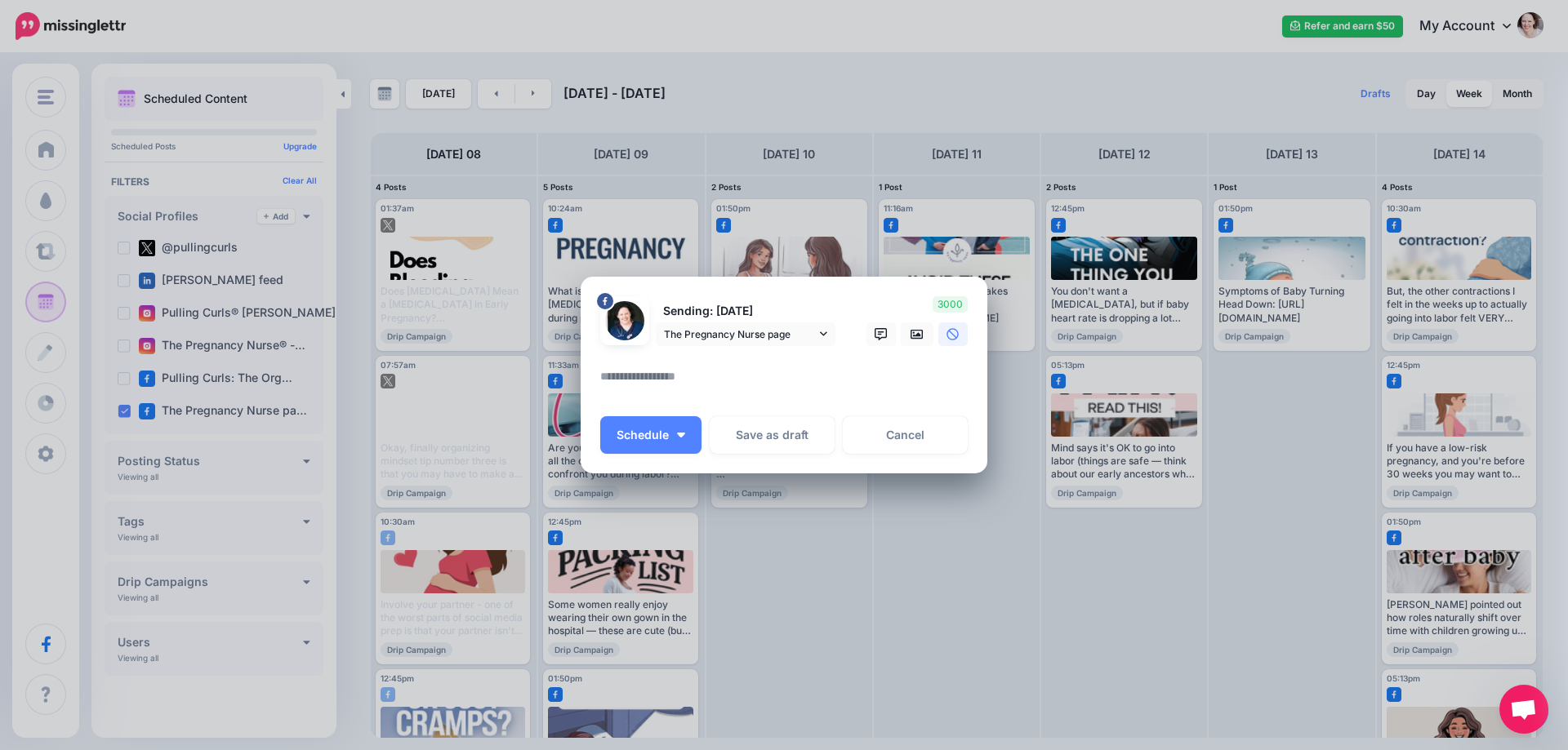
click at [691, 369] on textarea at bounding box center [787, 382] width 376 height 32
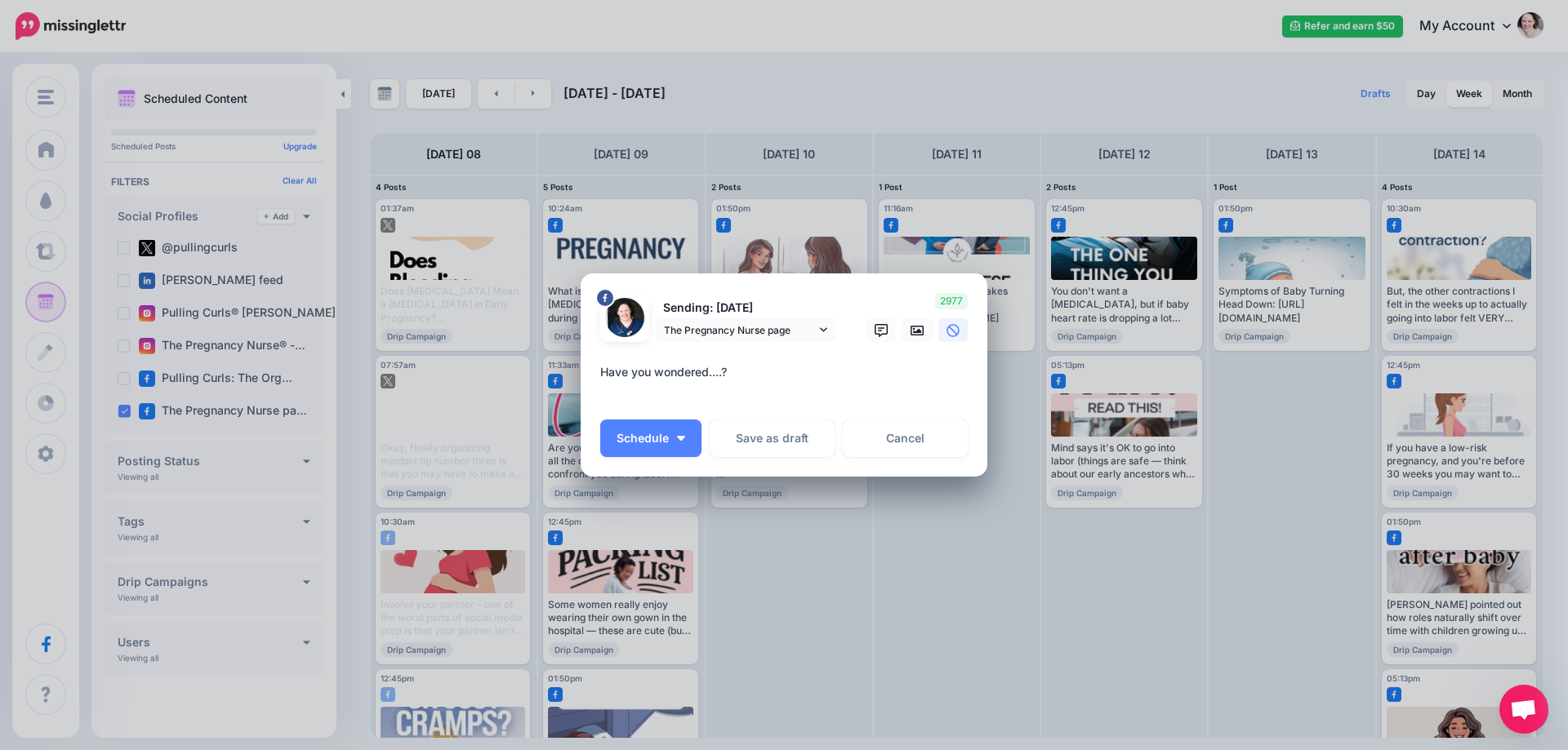
paste textarea "**********"
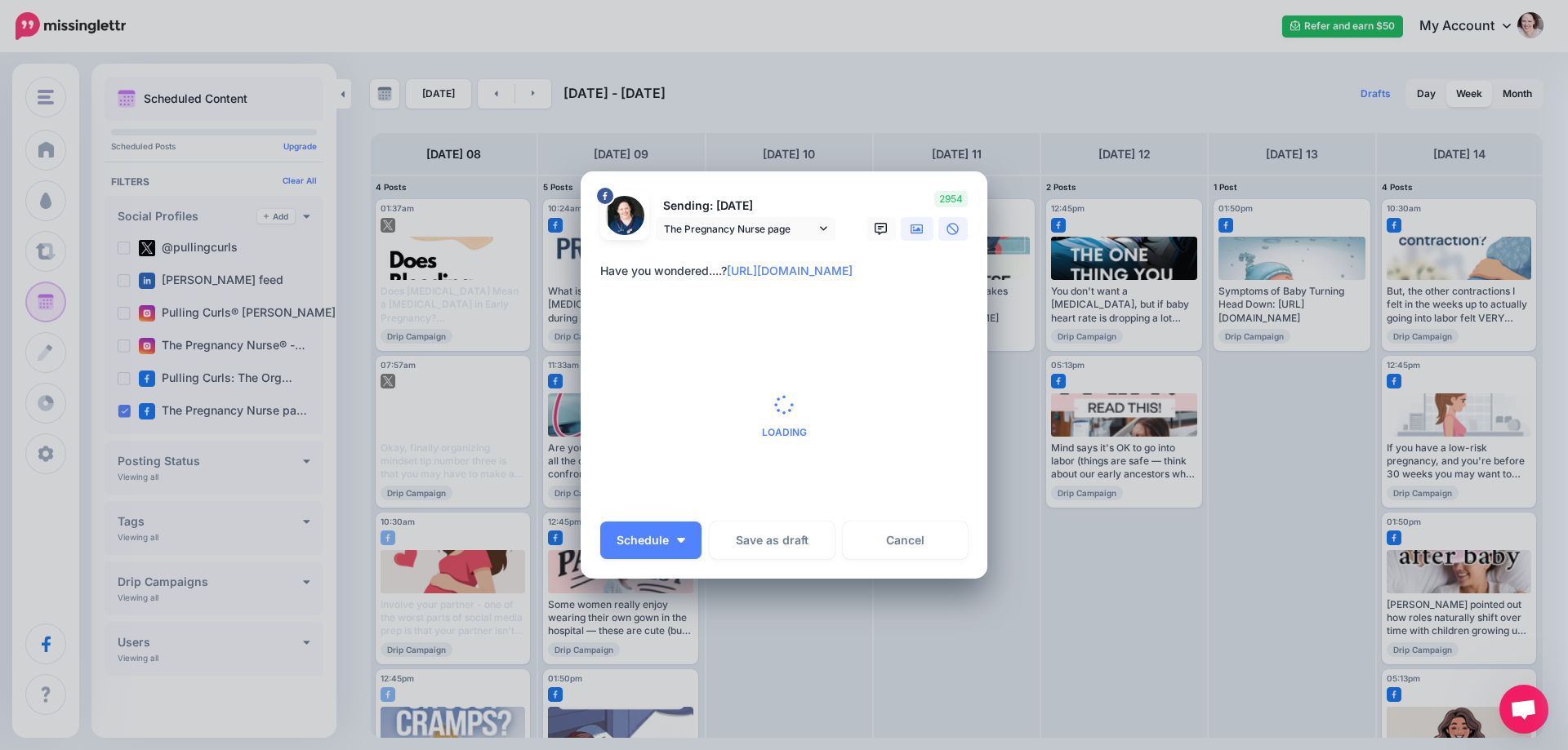
type textarea "**********"
click at [912, 228] on icon at bounding box center [916, 228] width 13 height 9
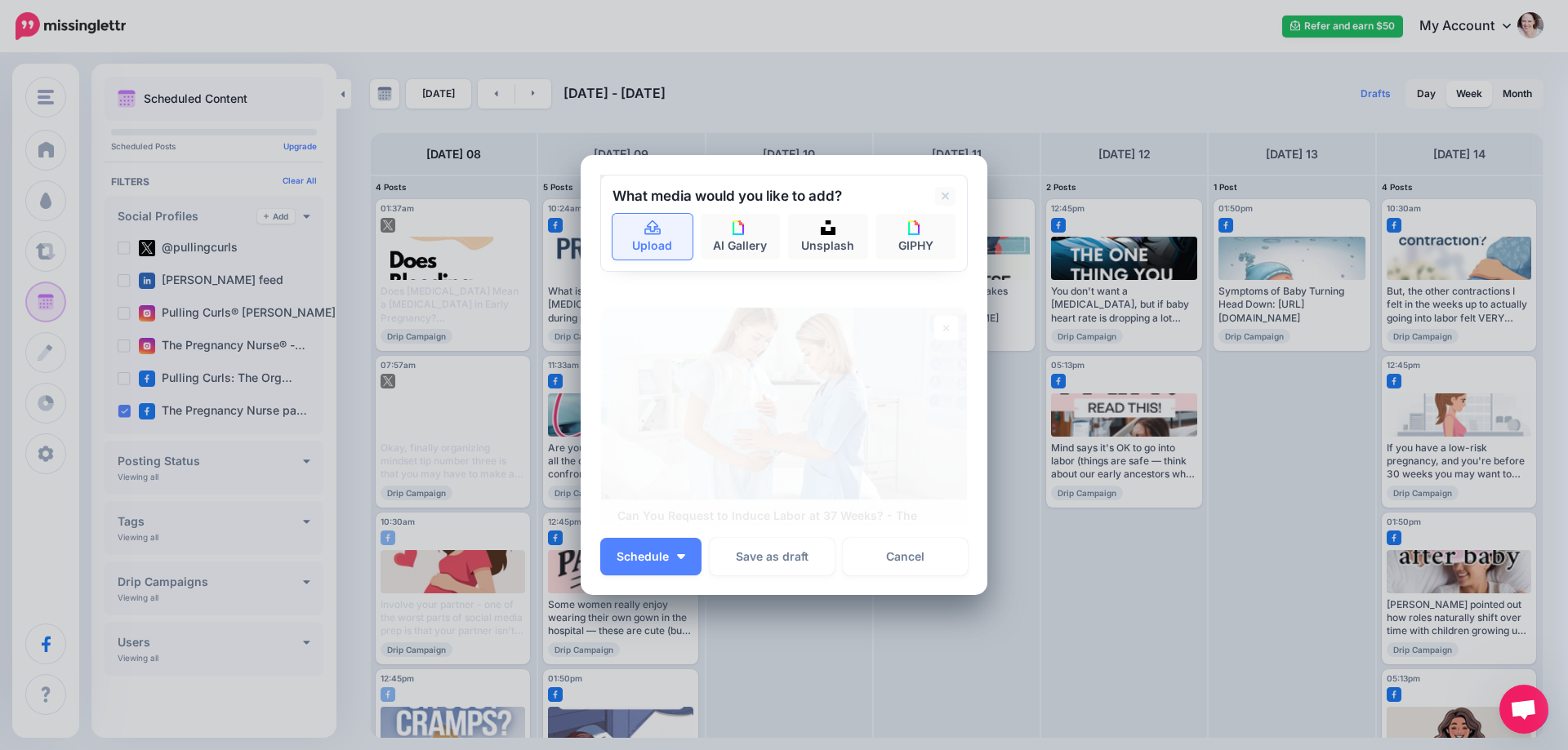
click at [658, 246] on link "Upload" at bounding box center [652, 236] width 80 height 46
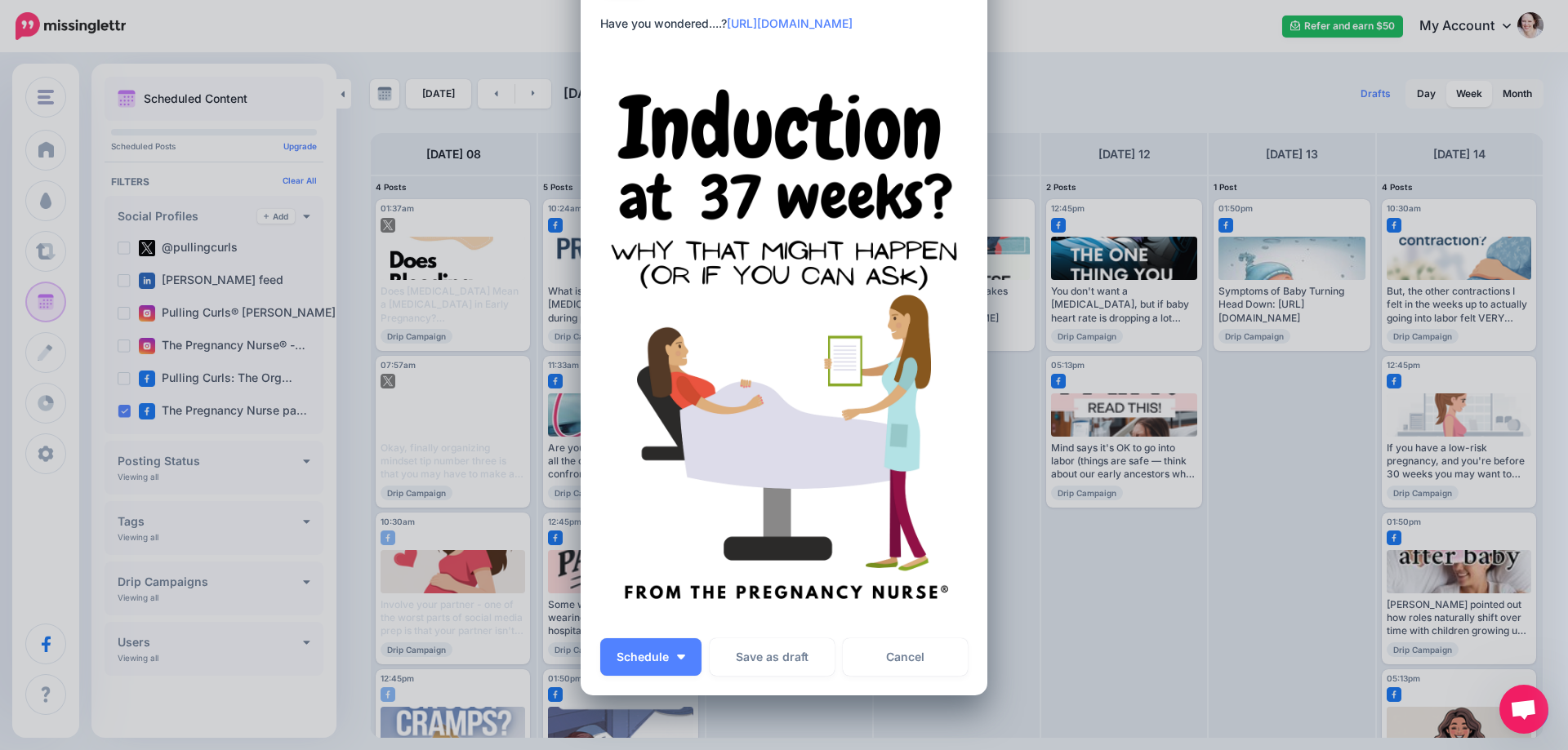
scroll to position [221, 0]
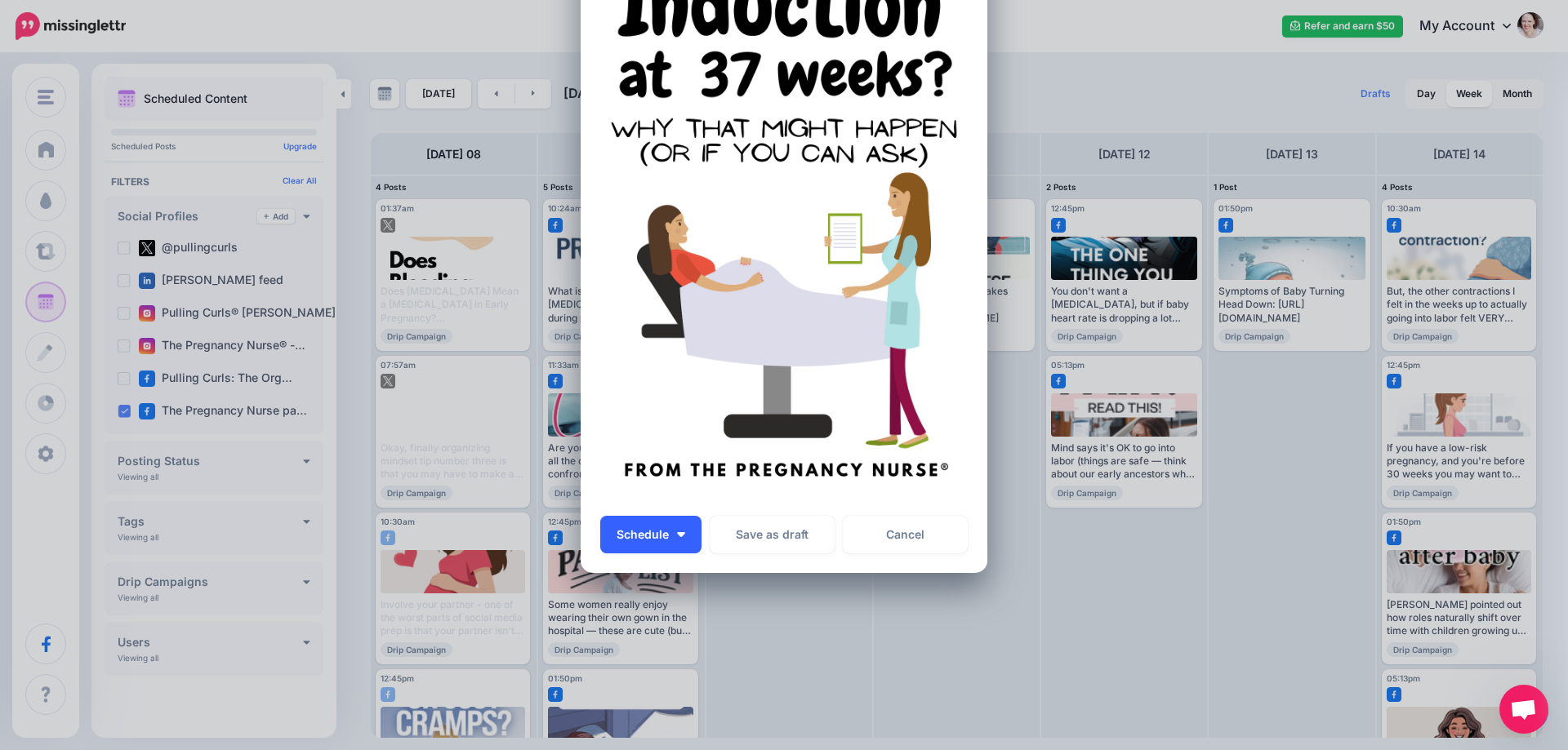
click at [681, 532] on button "Schedule" at bounding box center [651, 534] width 101 height 38
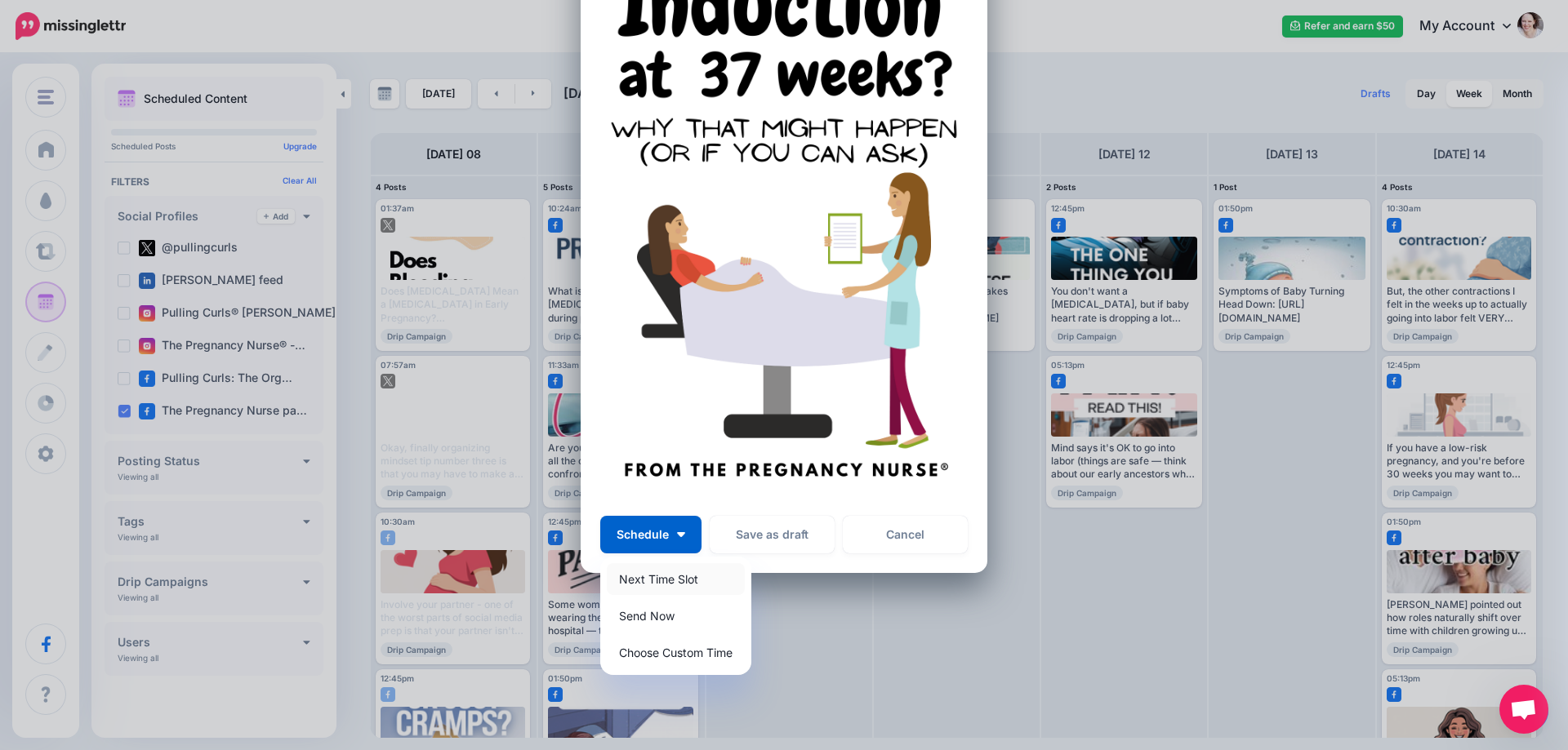
click at [689, 580] on link "Next Time Slot" at bounding box center [676, 578] width 138 height 32
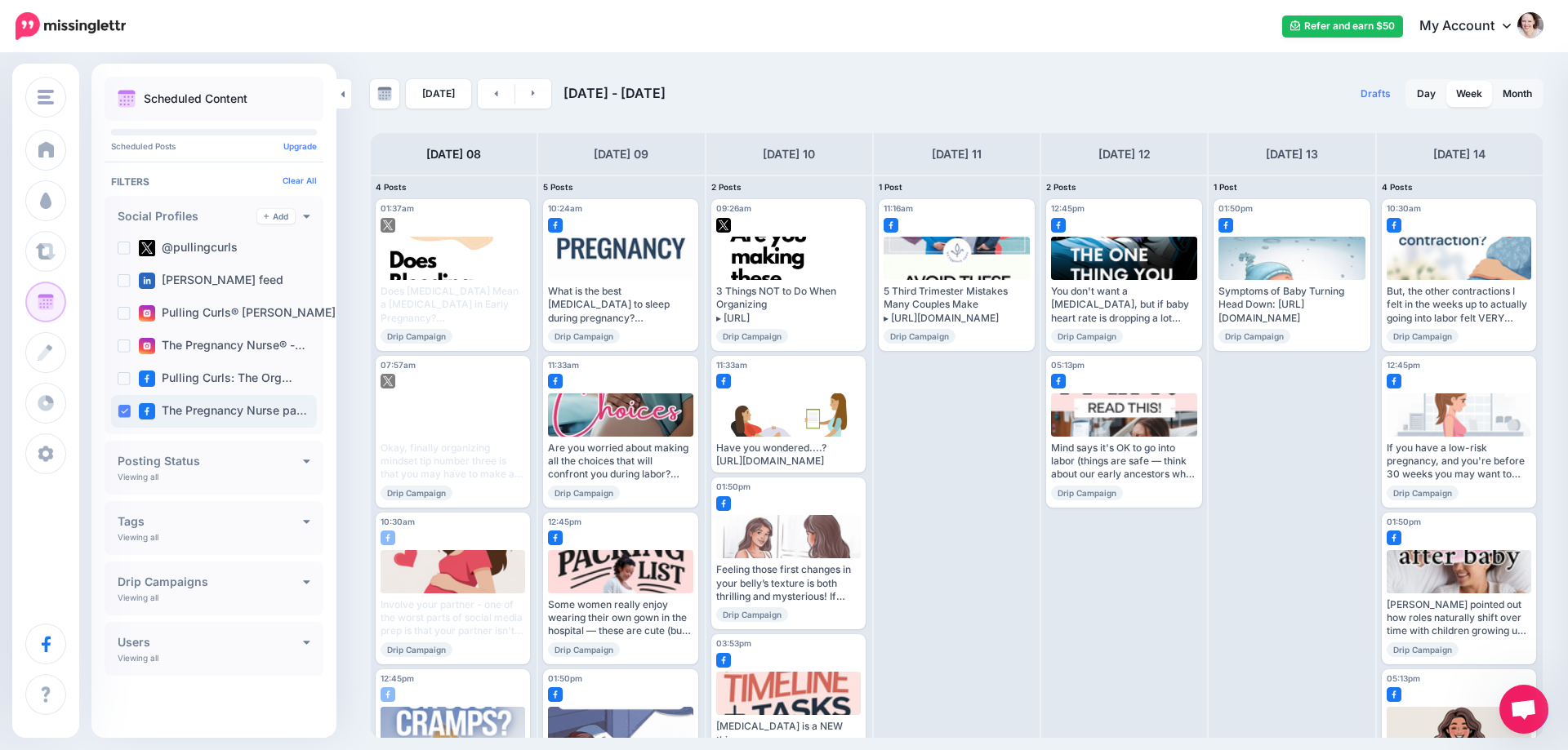
click at [122, 418] on div "The Pregnancy Nurse pa…" at bounding box center [213, 412] width 205 height 33
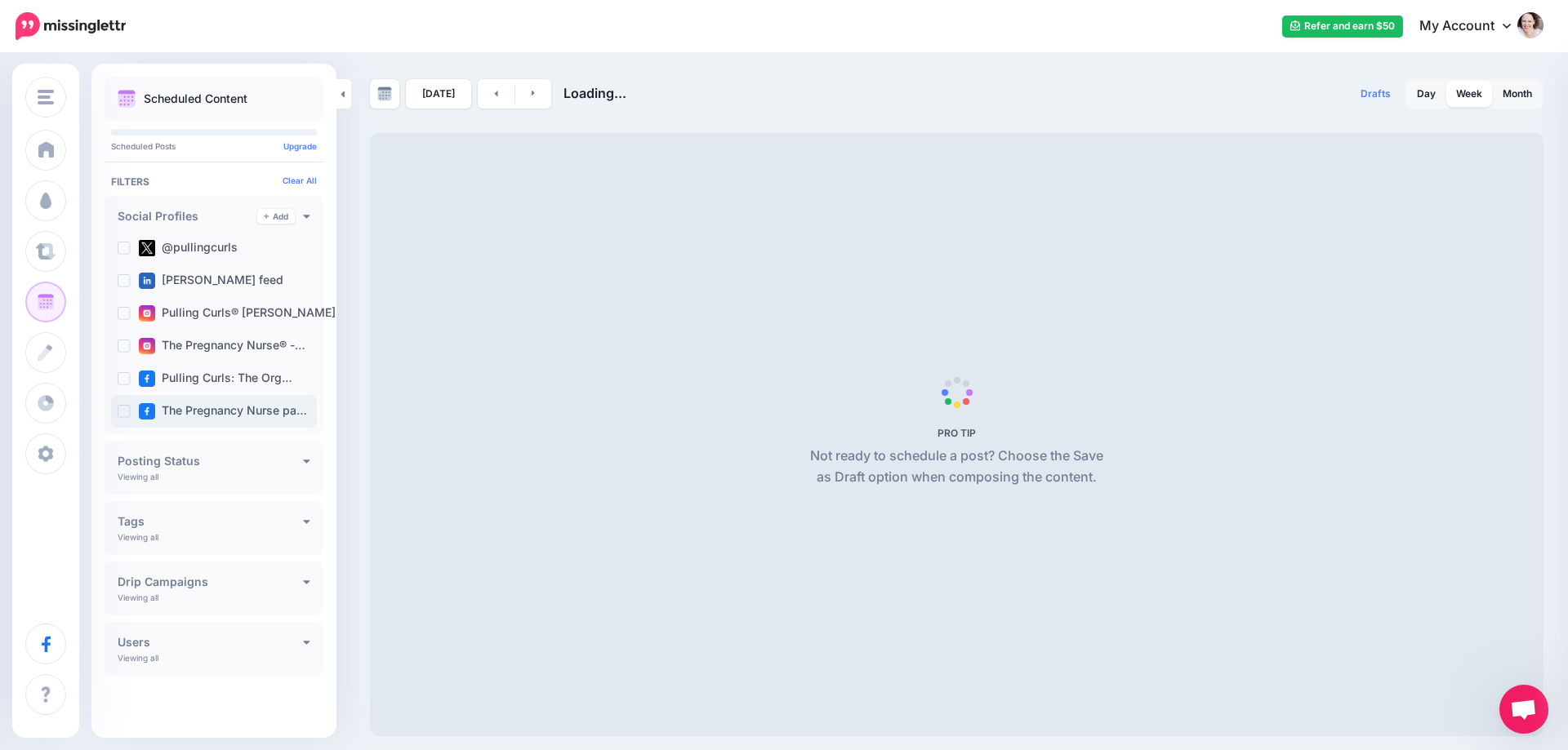
click at [122, 416] on ins at bounding box center [124, 411] width 13 height 13
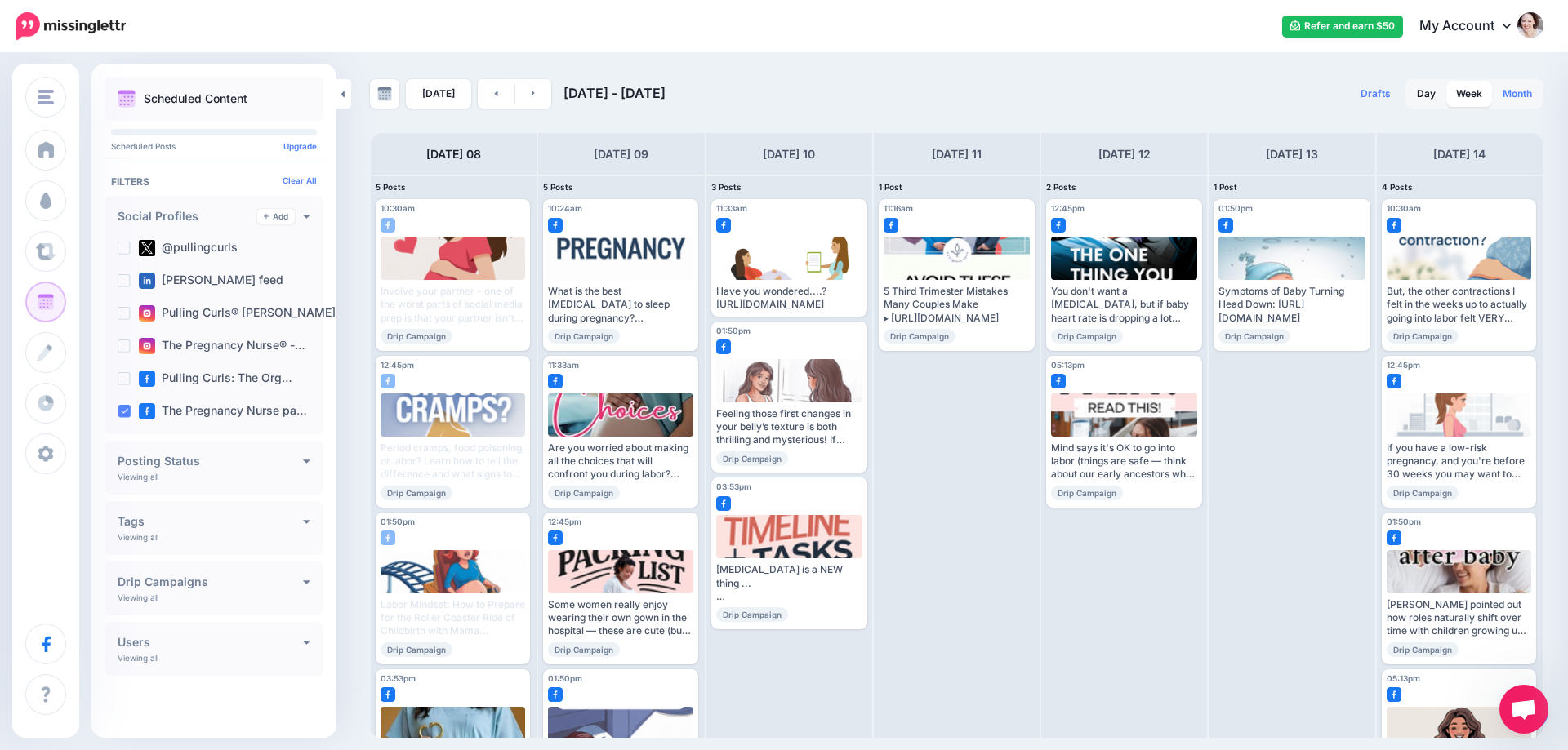
click at [1516, 98] on link "Month" at bounding box center [1516, 94] width 49 height 26
